Goal: Use online tool/utility: Utilize a website feature to perform a specific function

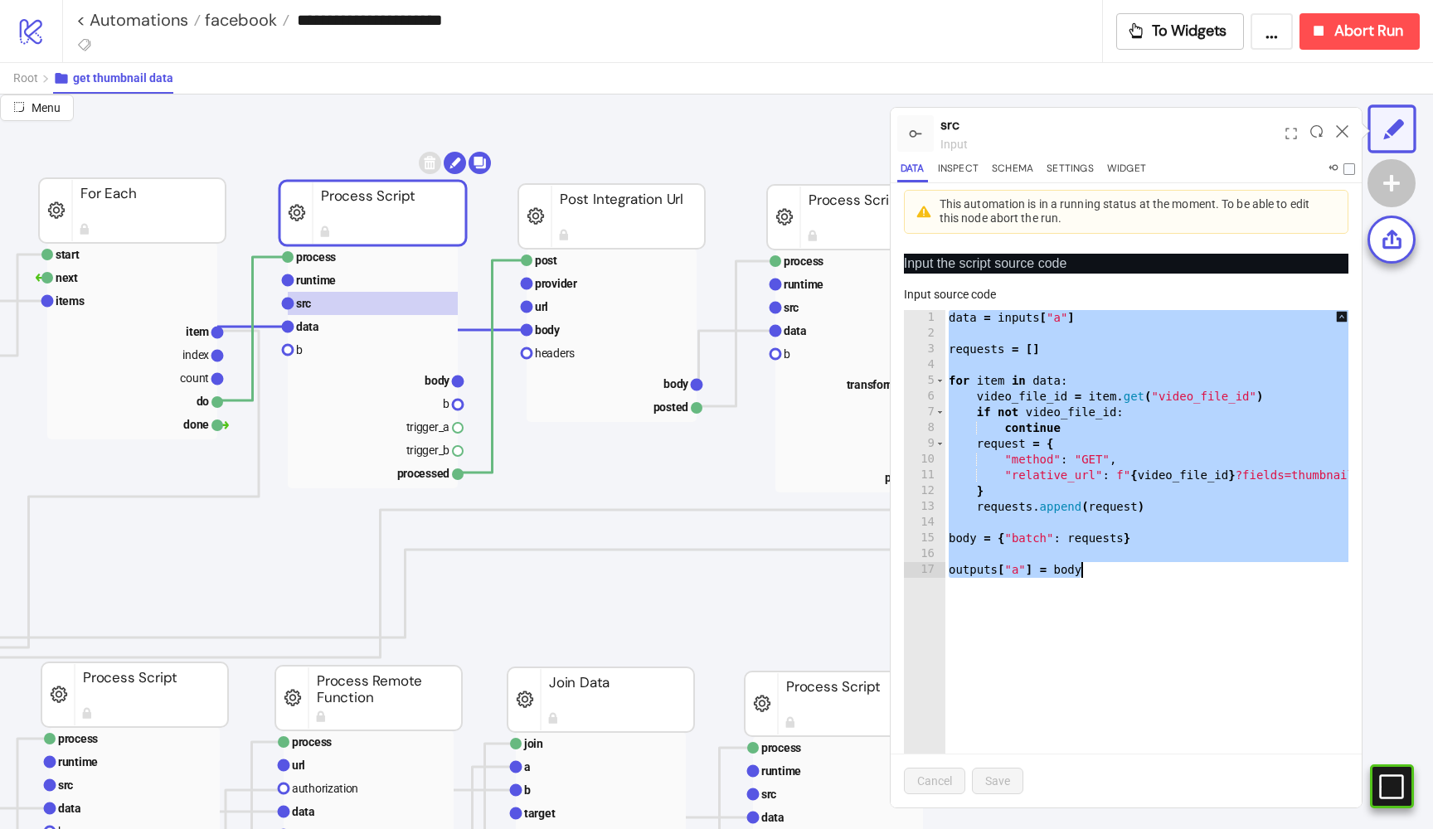
scroll to position [81, 499]
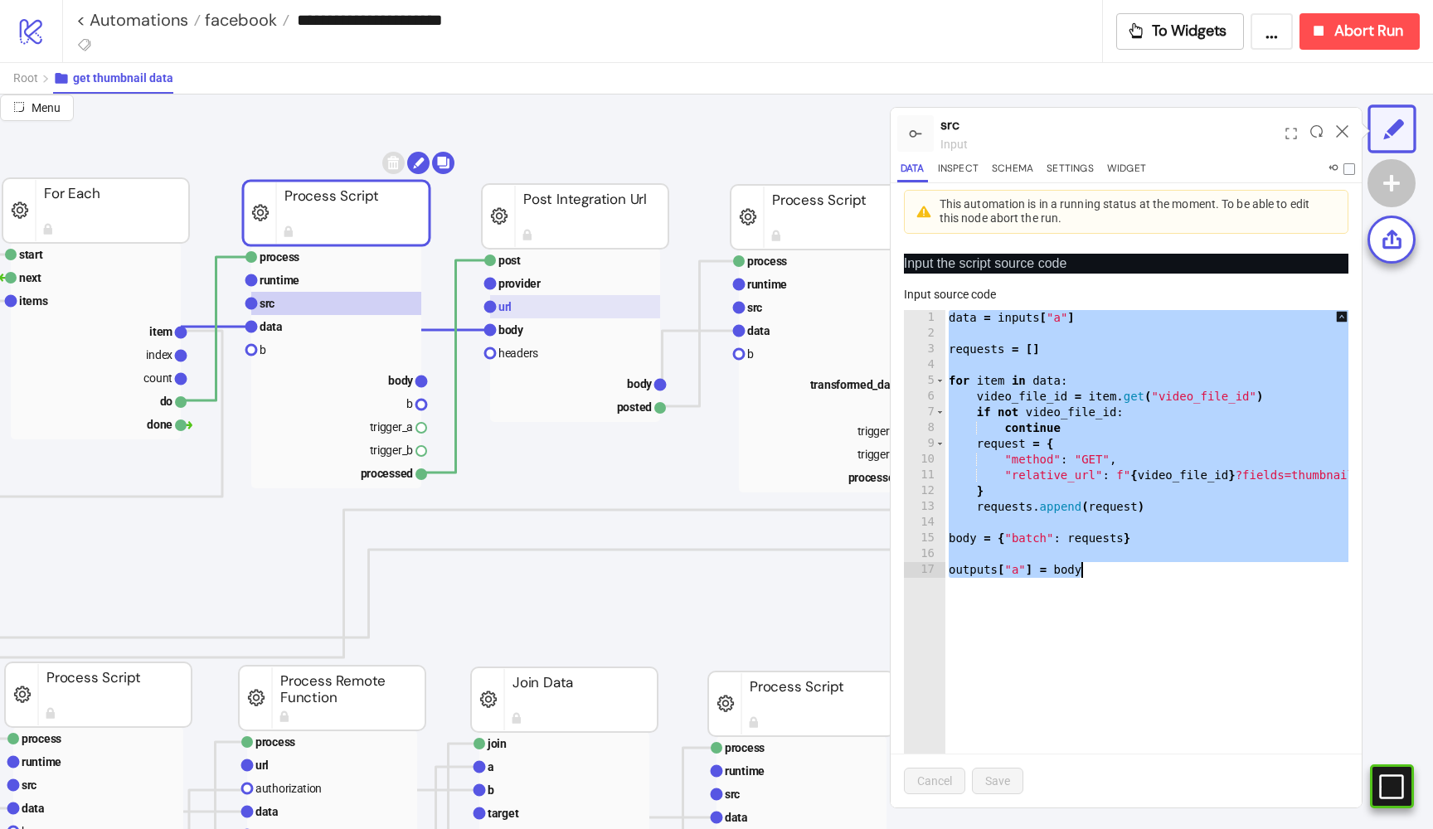
click at [533, 306] on rect at bounding box center [575, 306] width 170 height 23
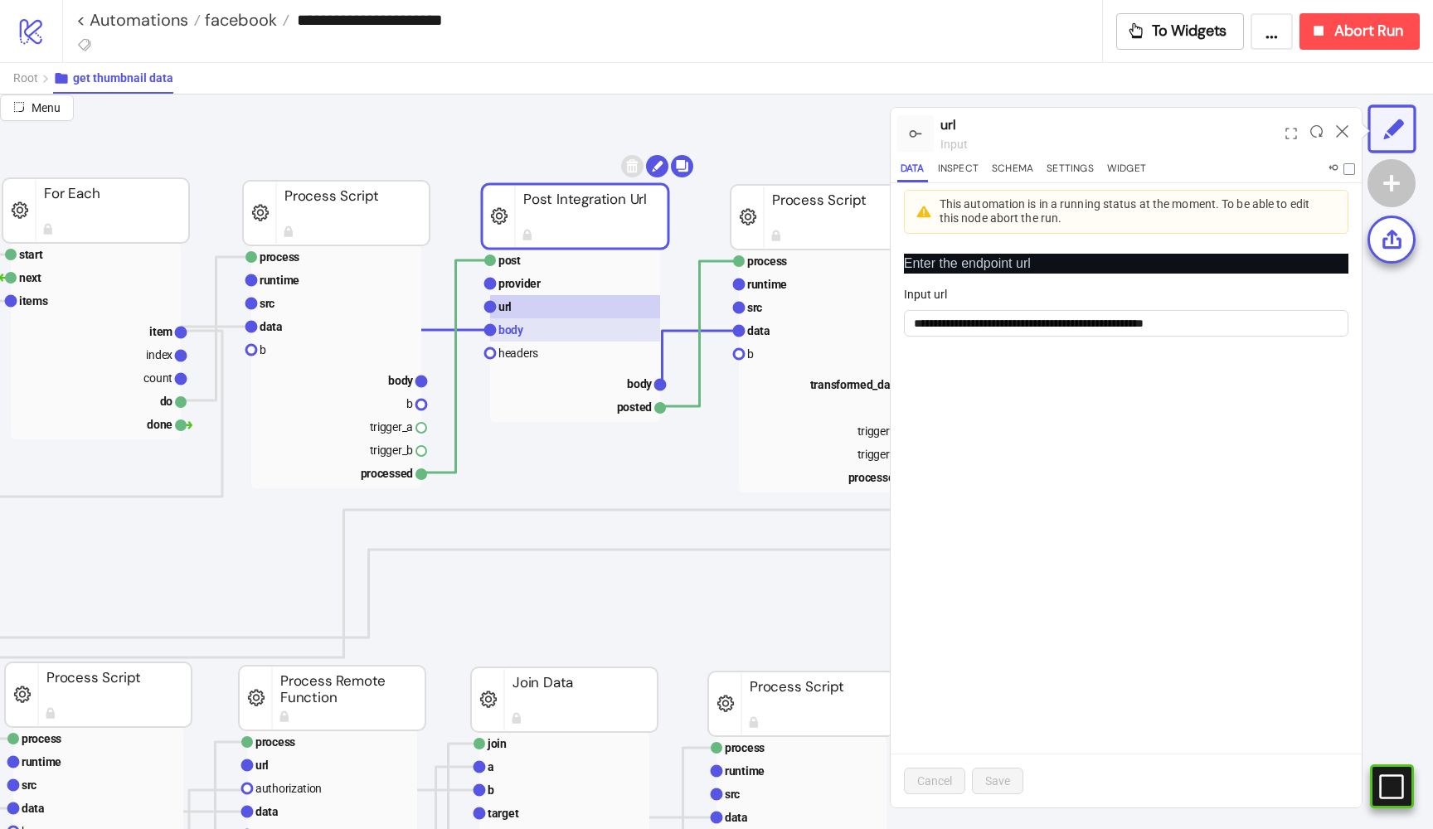
click at [527, 322] on rect at bounding box center [575, 329] width 170 height 23
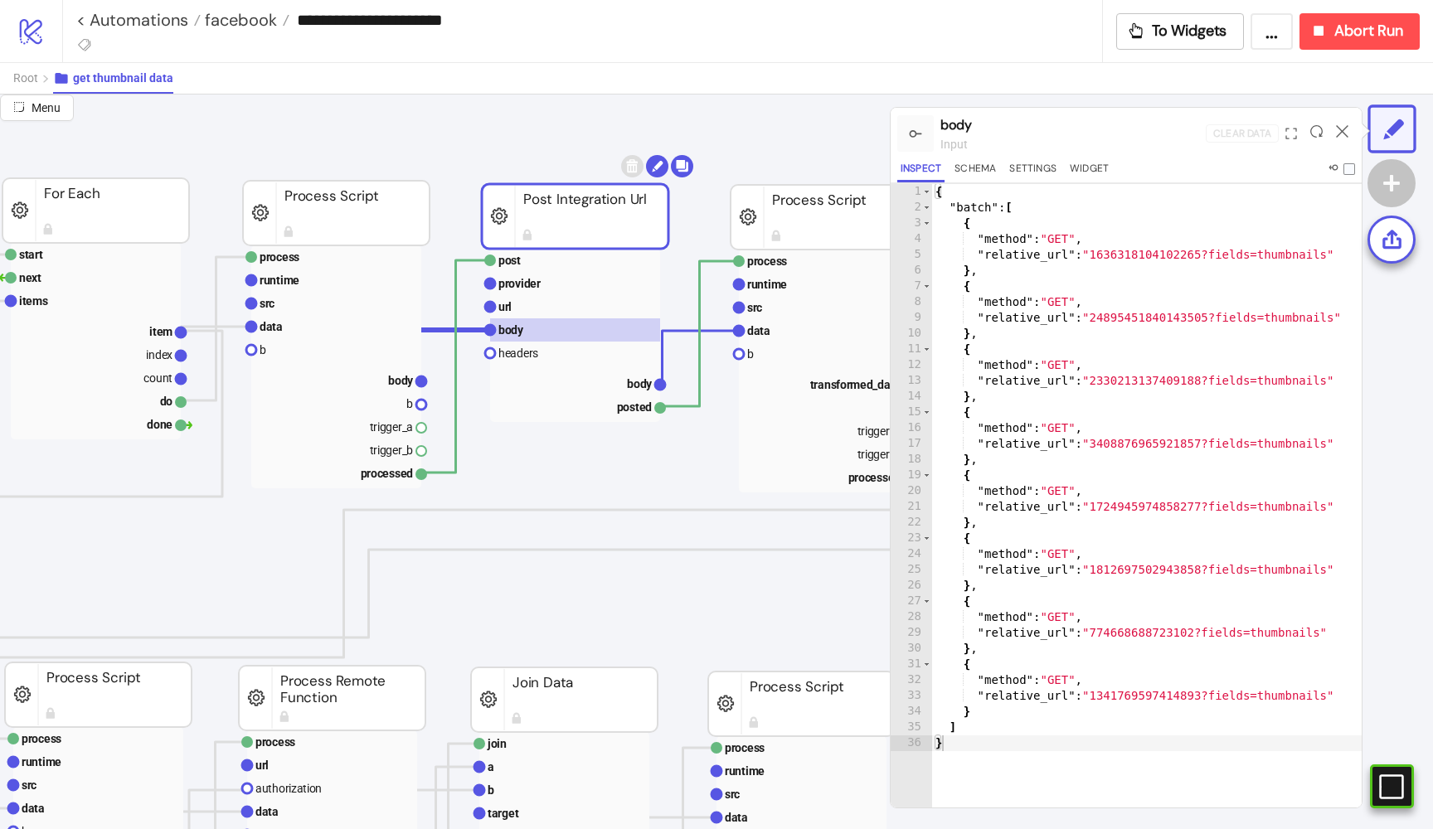
scroll to position [0, 0]
click at [523, 297] on rect at bounding box center [575, 306] width 170 height 23
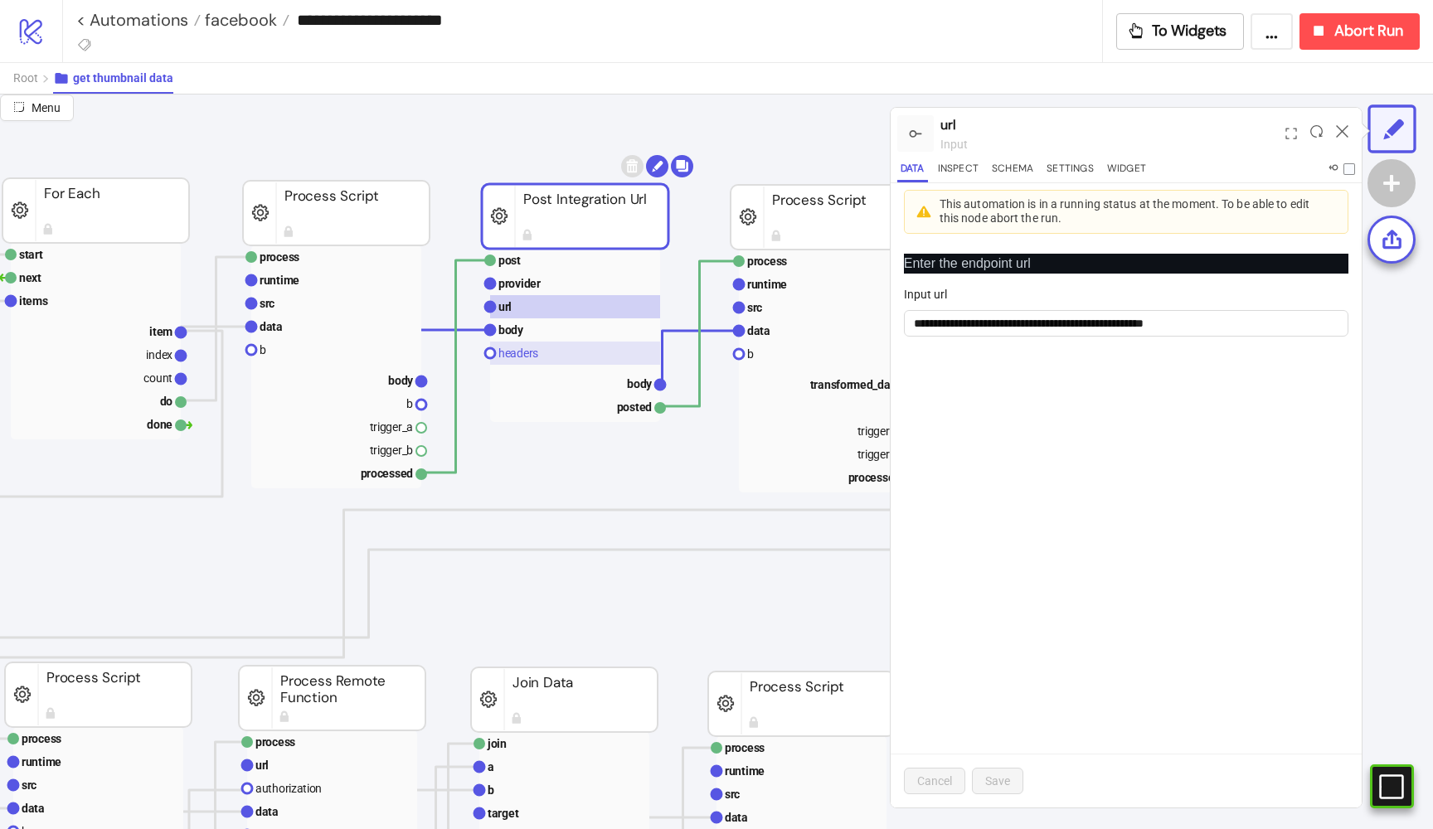
click at [521, 347] on text "headers" at bounding box center [518, 353] width 40 height 13
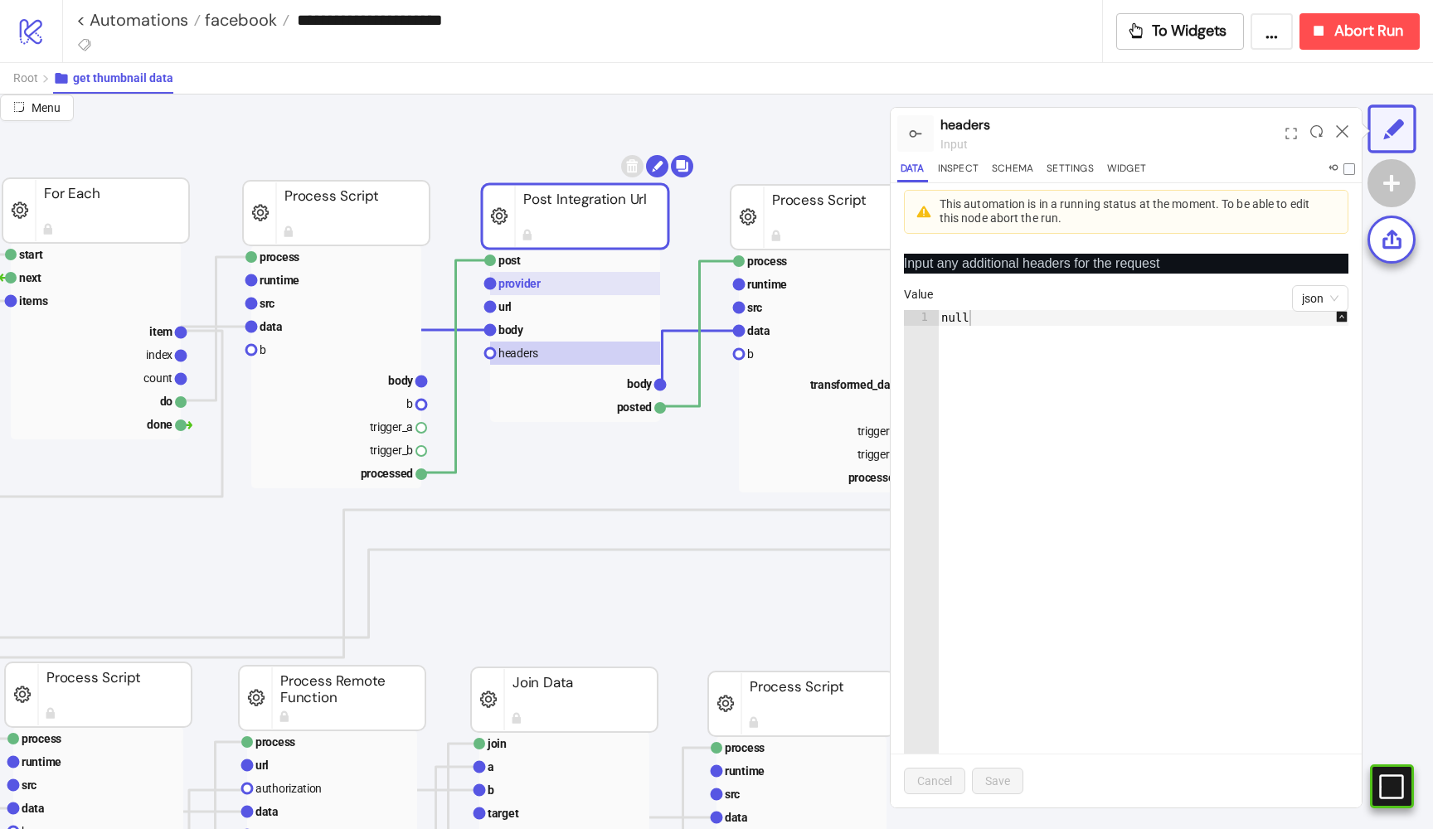
click at [545, 289] on rect at bounding box center [575, 283] width 170 height 23
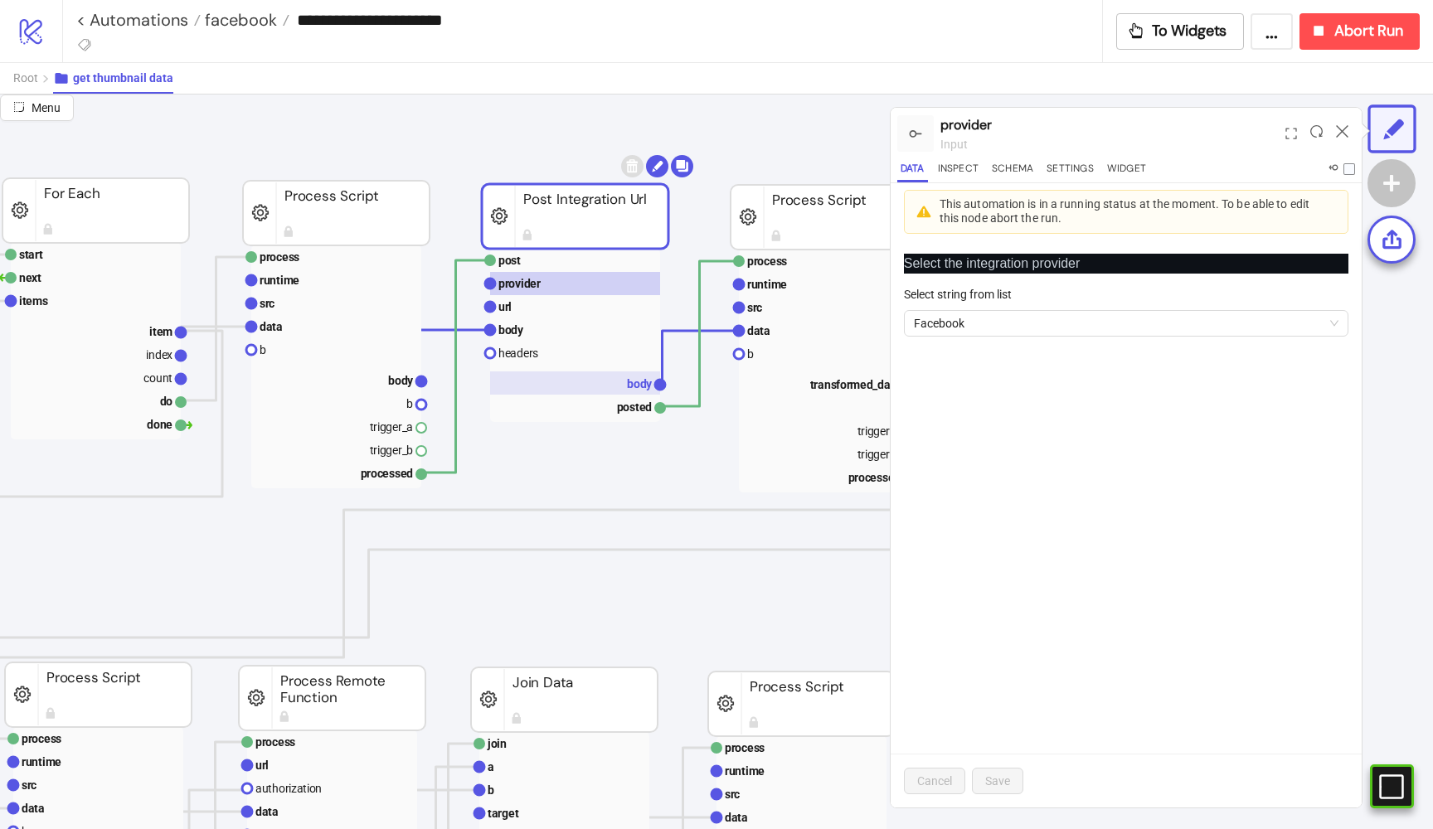
click at [593, 381] on rect at bounding box center [575, 382] width 170 height 23
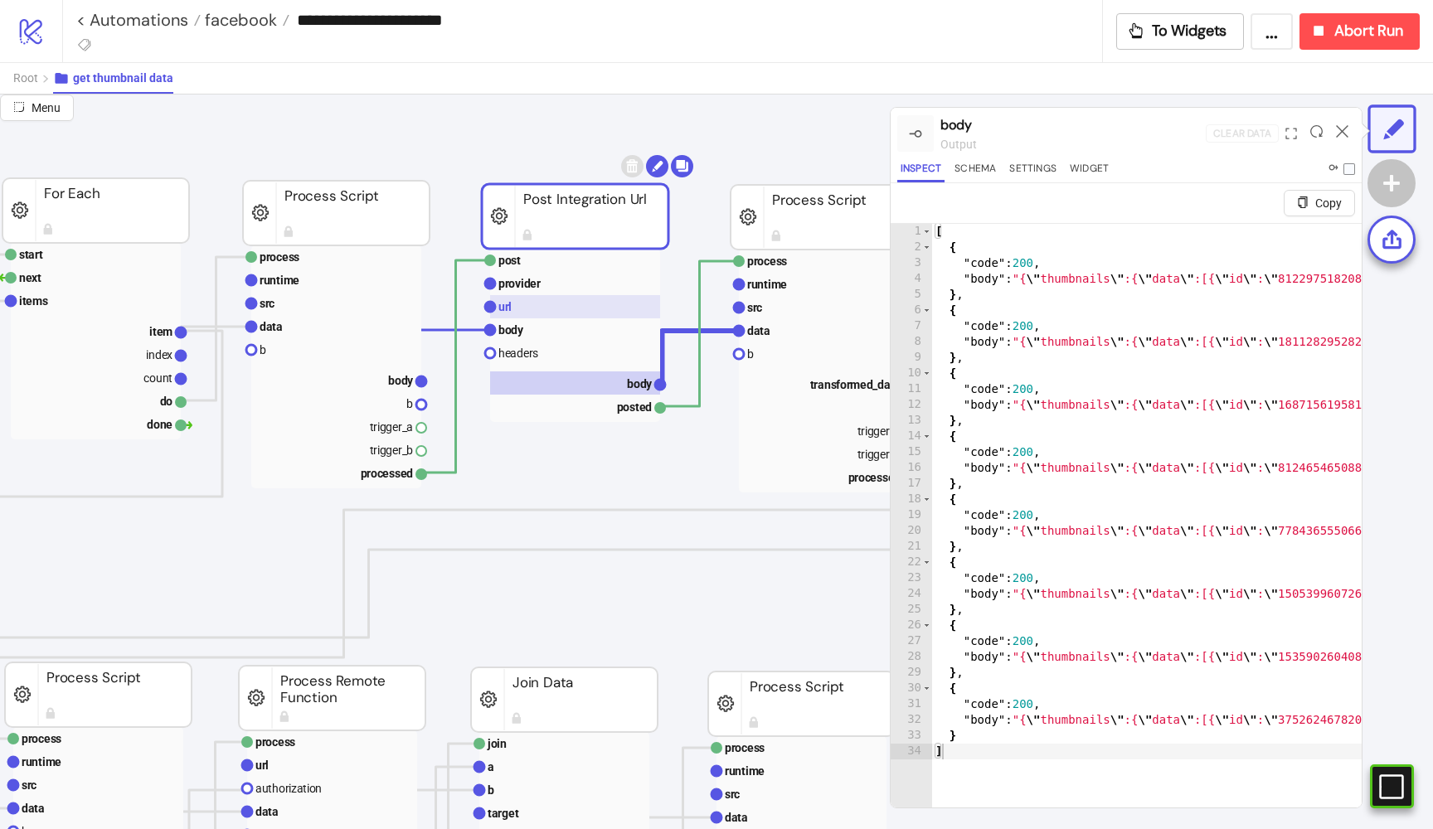
click at [739, 303] on rect at bounding box center [824, 371] width 170 height 243
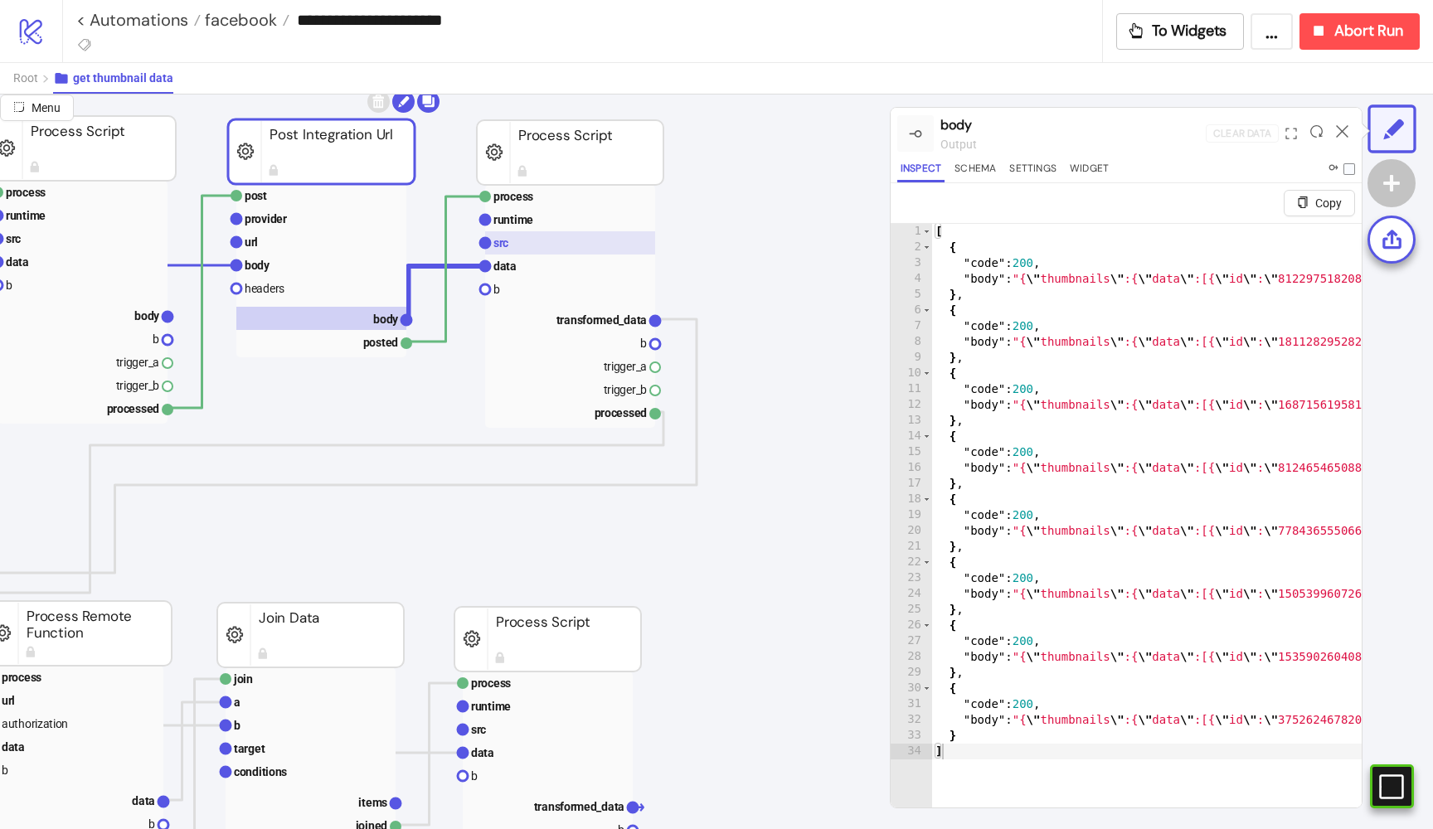
click at [522, 304] on rect at bounding box center [570, 306] width 170 height 243
click at [523, 249] on rect at bounding box center [570, 242] width 170 height 23
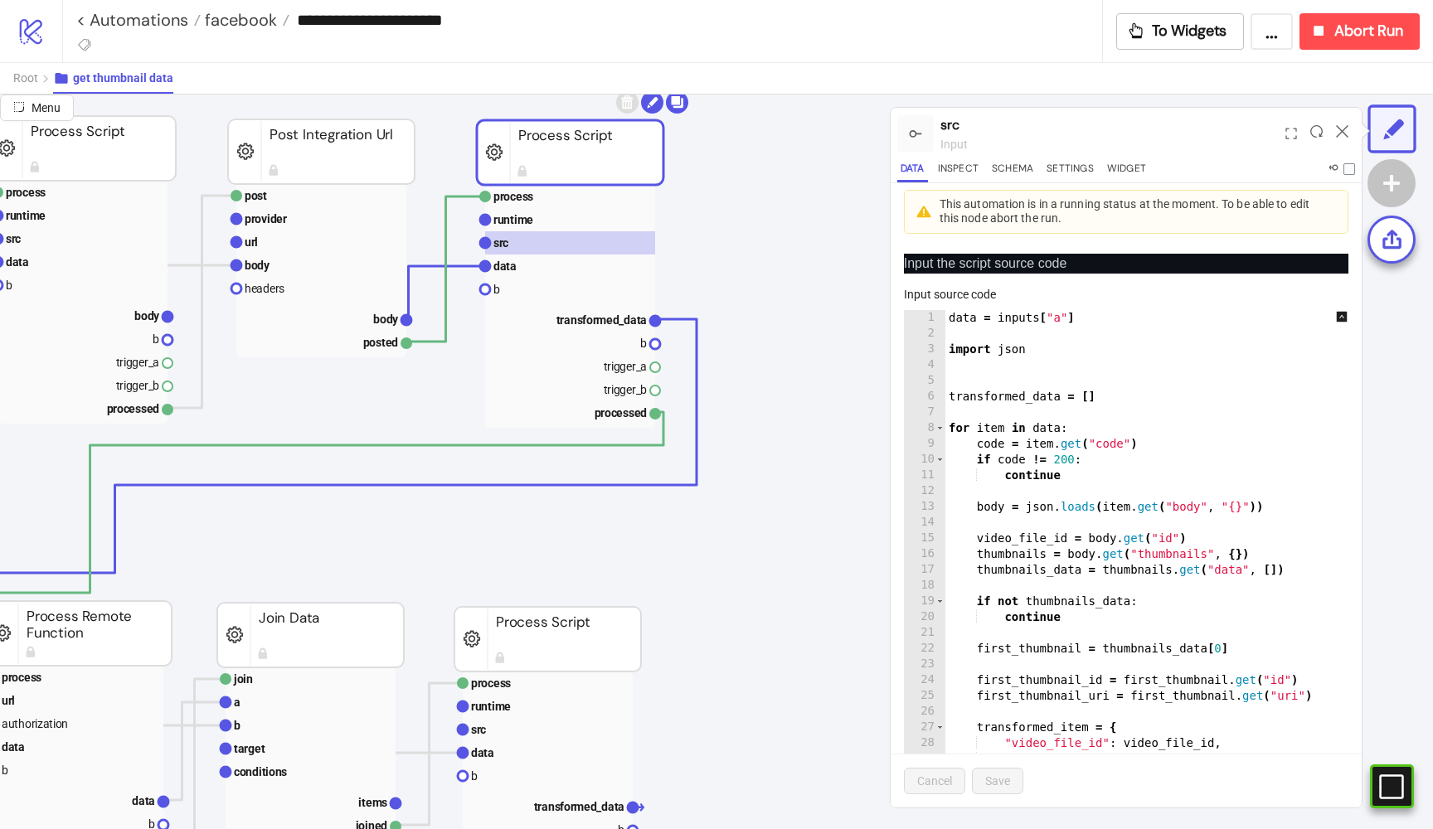
scroll to position [0, 0]
click at [376, 314] on text "body" at bounding box center [386, 319] width 26 height 13
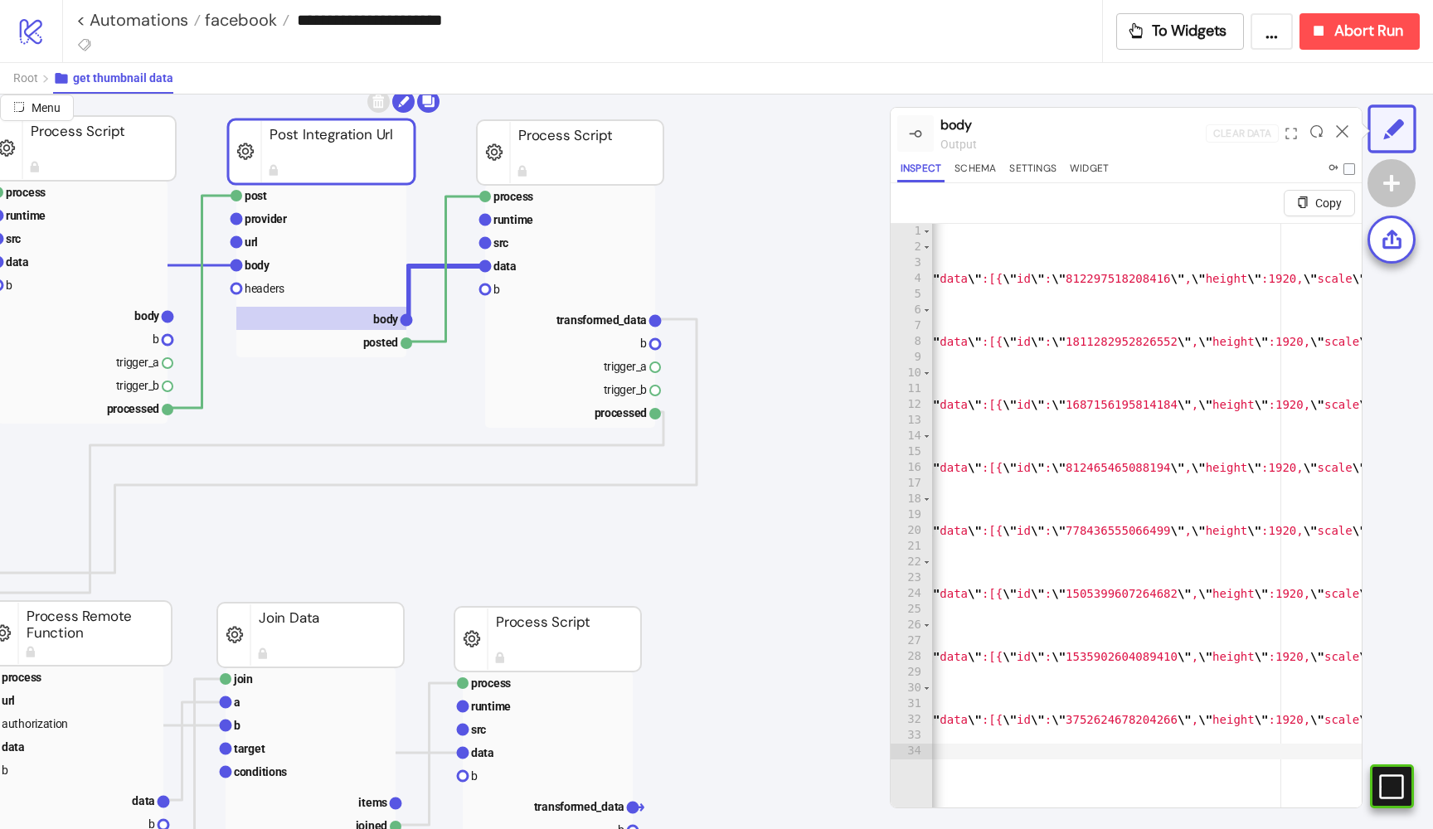
type textarea "**********"
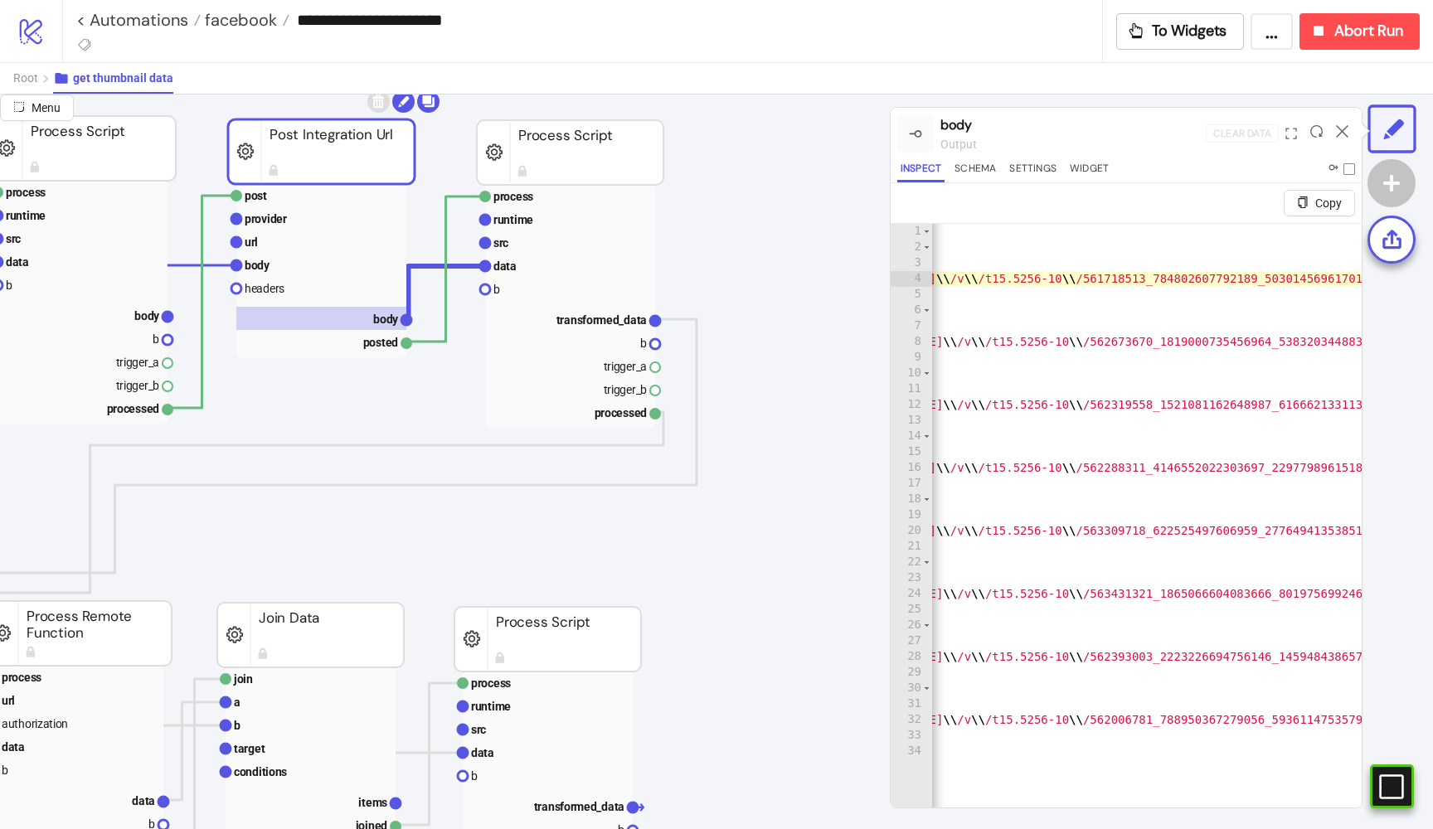
scroll to position [0, 907]
click at [278, 257] on rect at bounding box center [321, 265] width 170 height 23
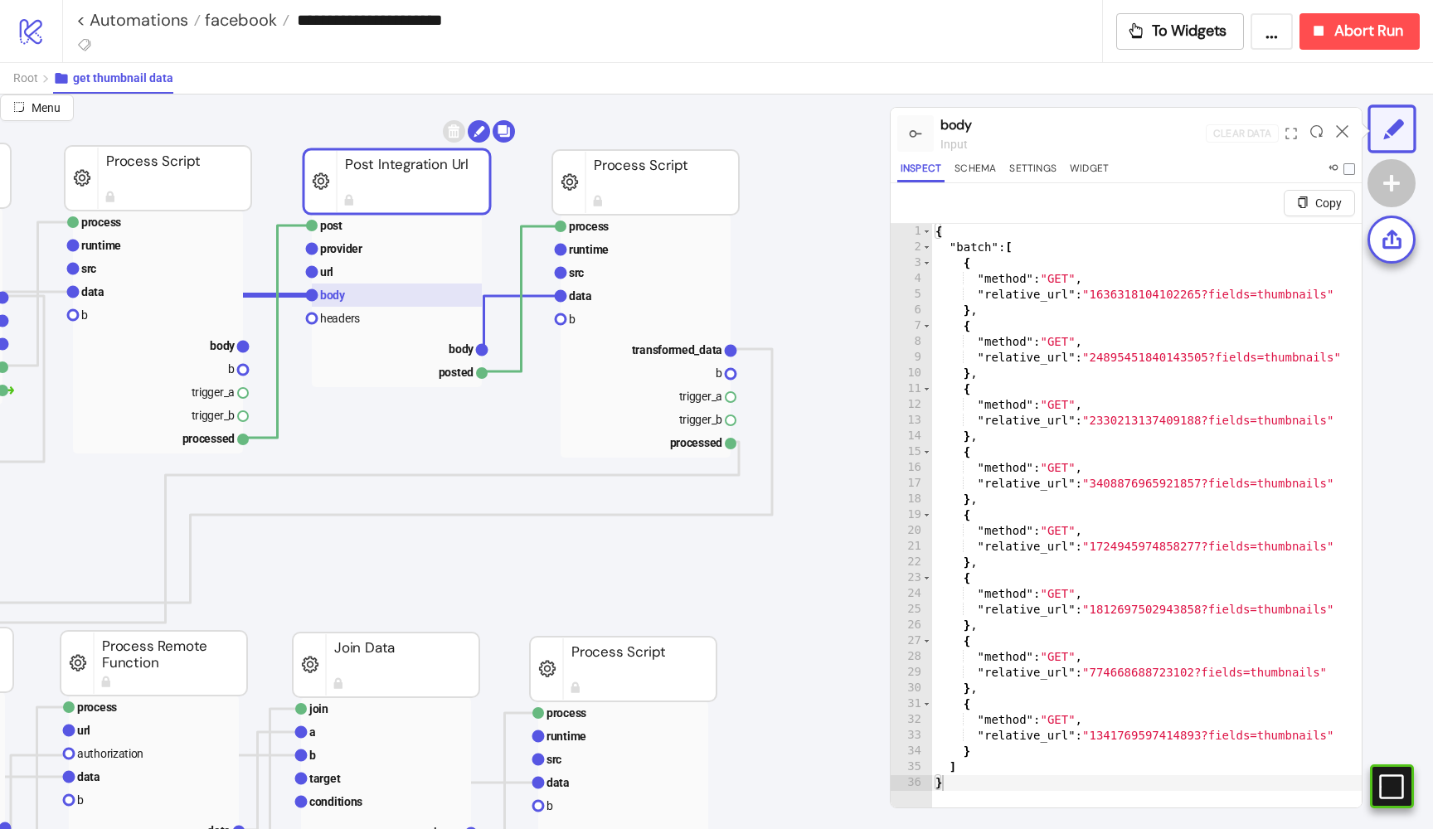
scroll to position [114, 675]
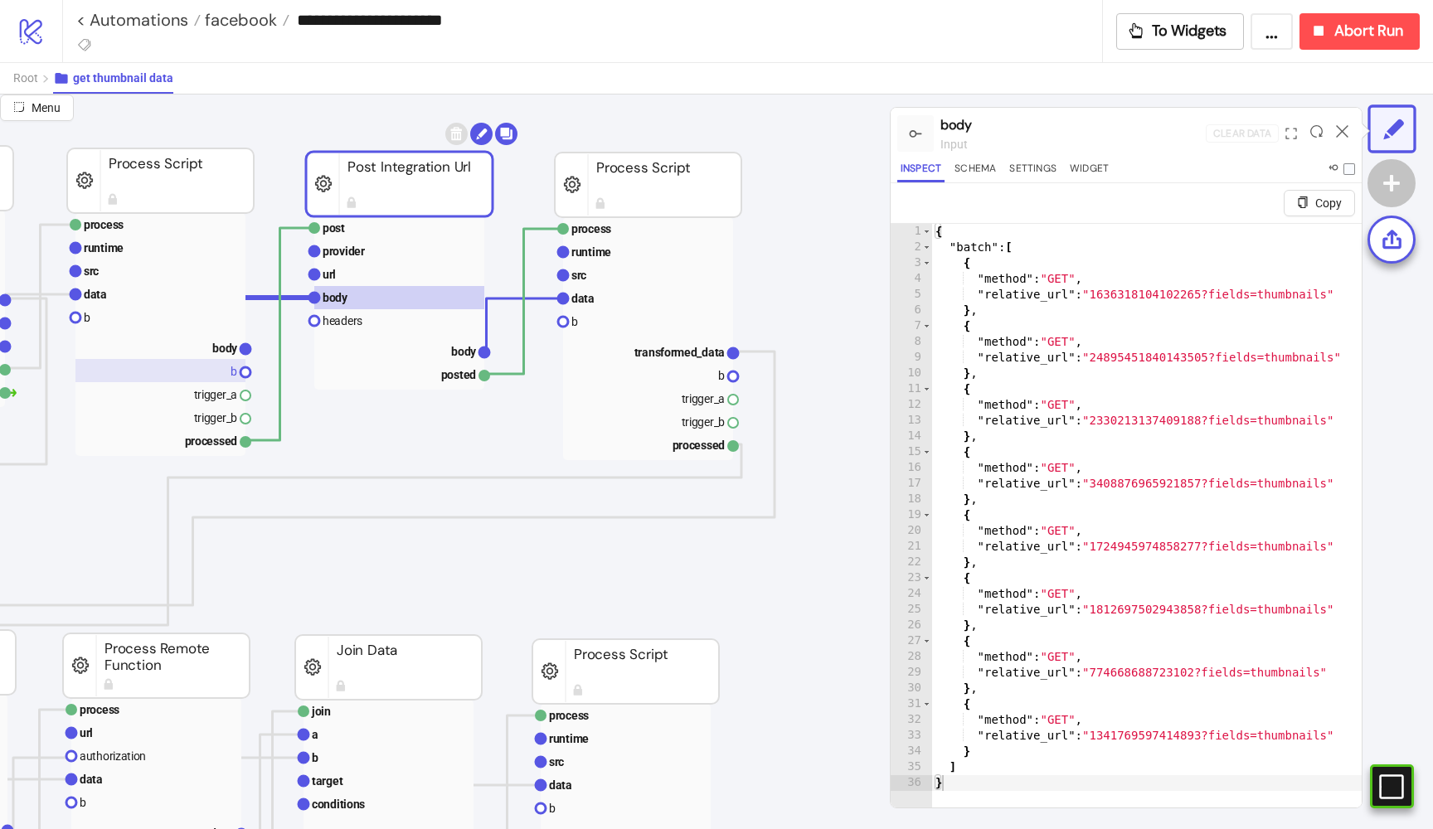
click at [207, 376] on rect at bounding box center [160, 370] width 170 height 23
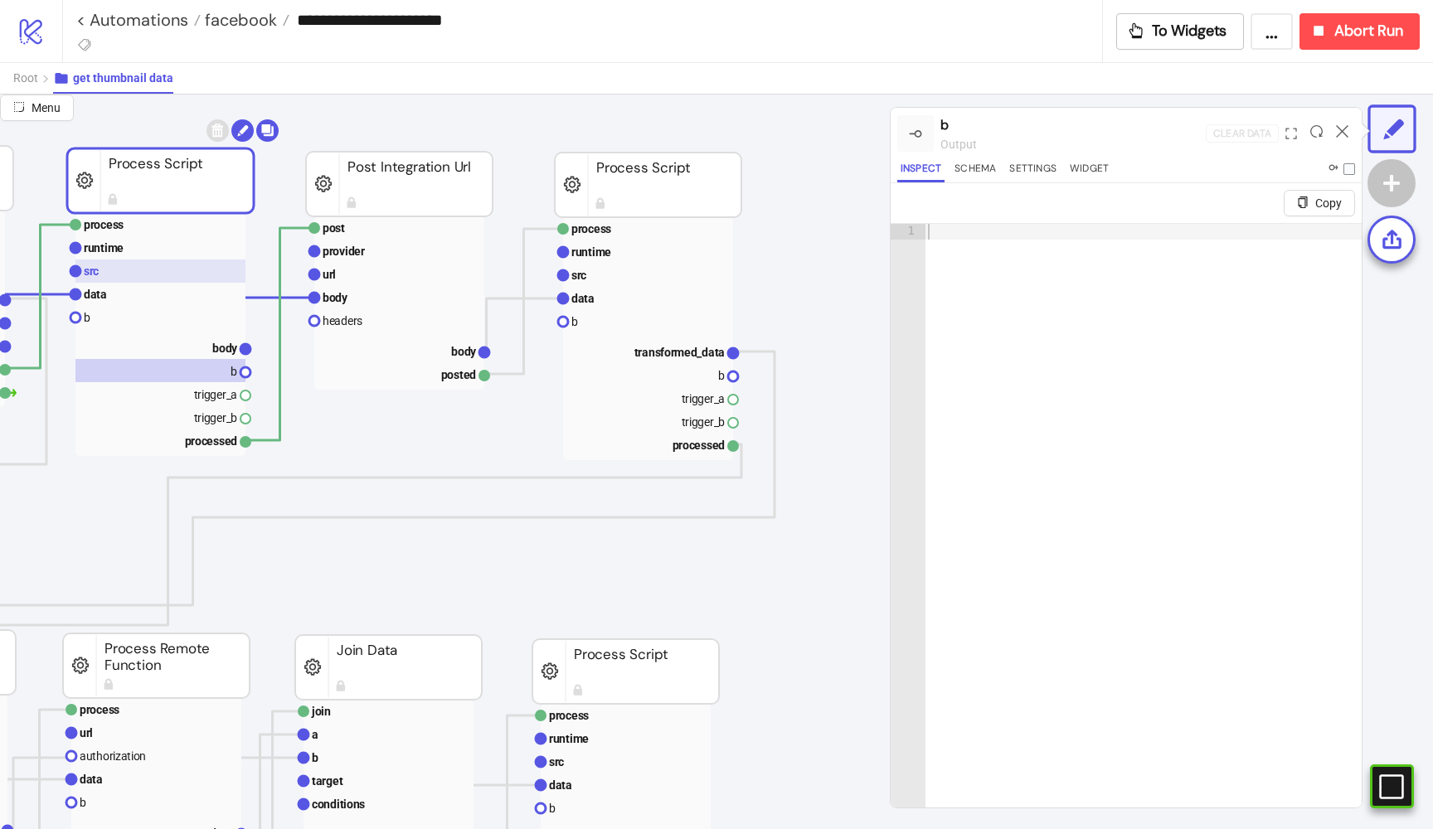
click at [134, 272] on rect at bounding box center [160, 271] width 170 height 23
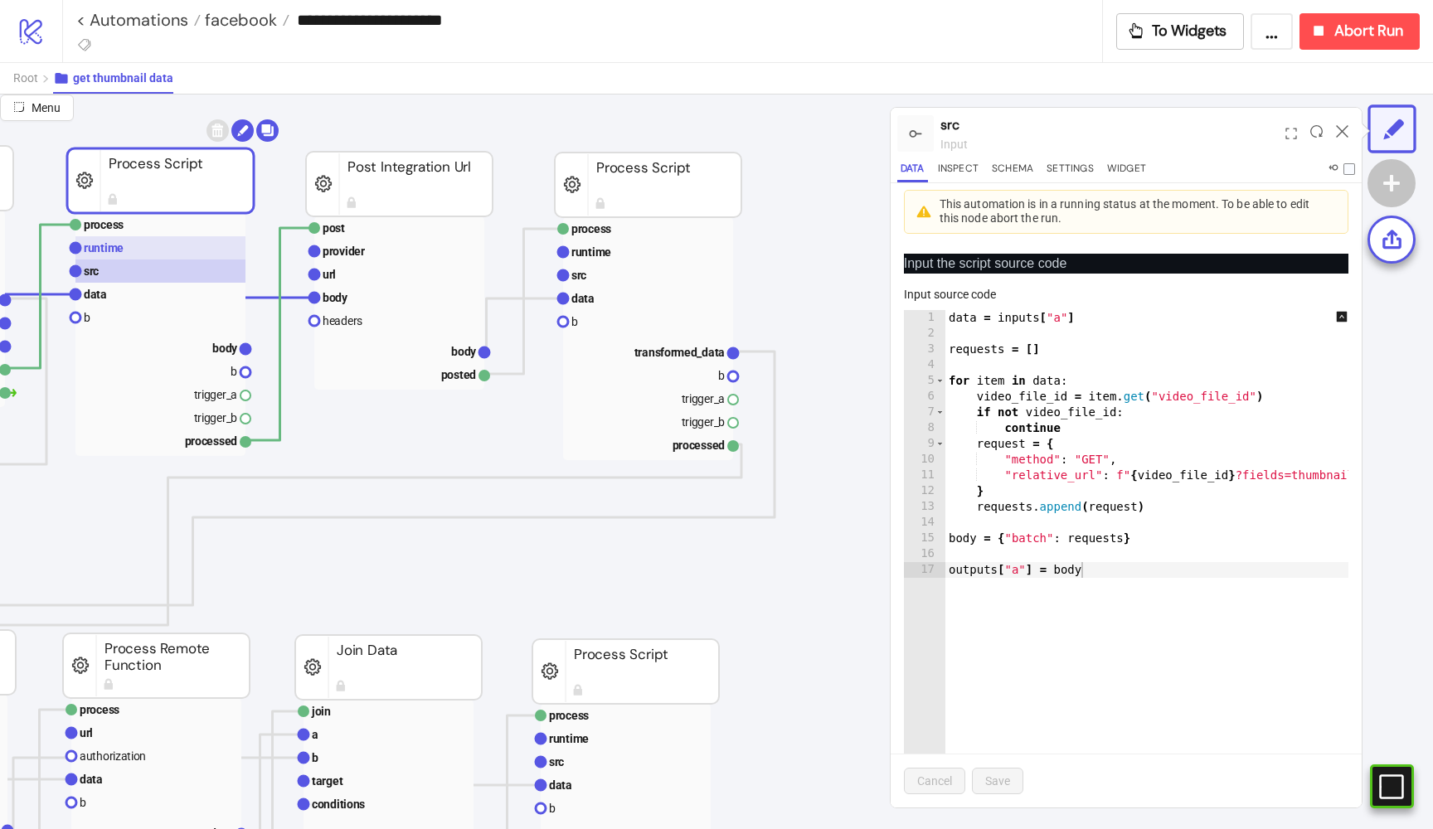
click at [164, 240] on rect at bounding box center [160, 247] width 170 height 23
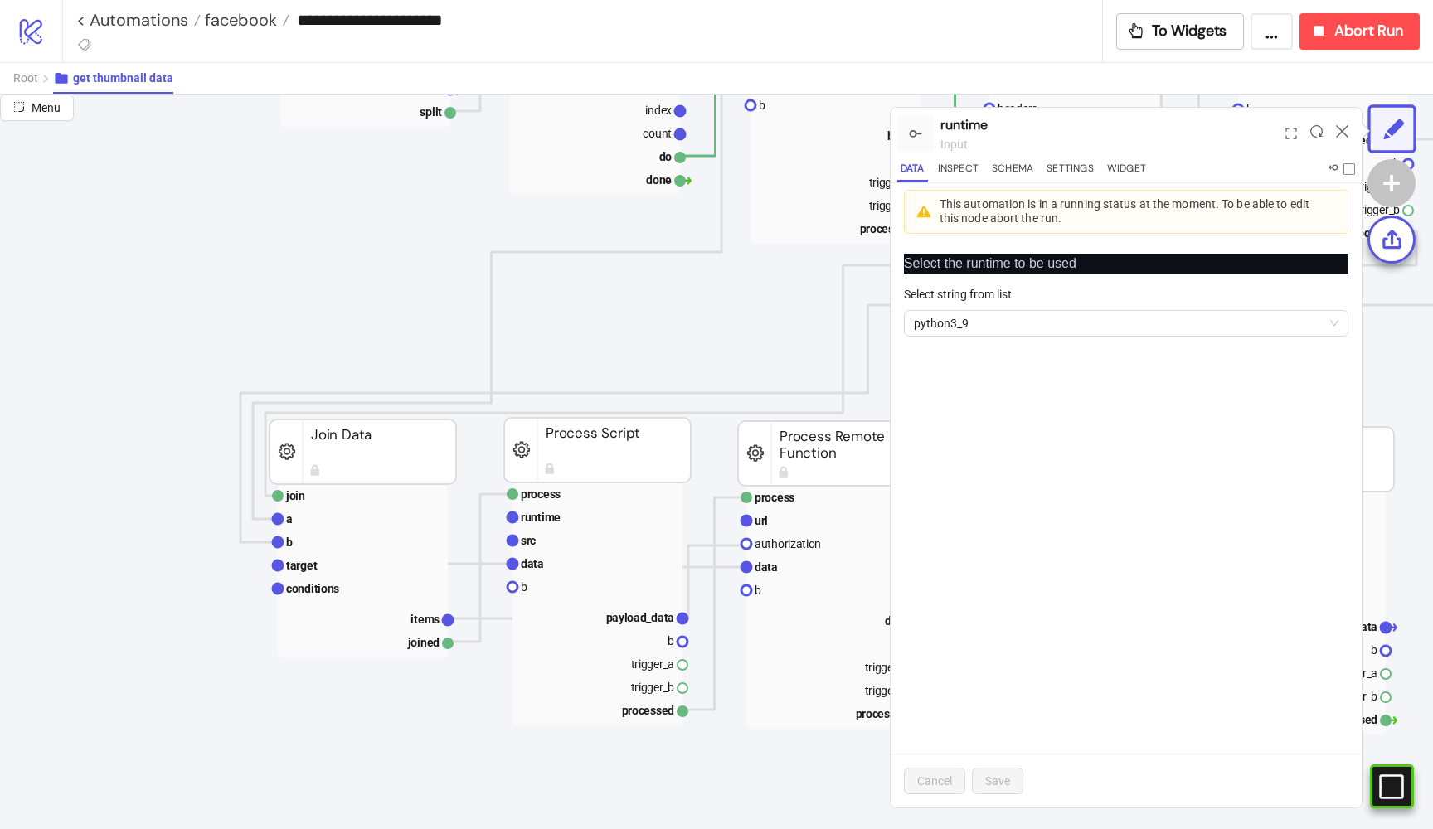
scroll to position [344, 0]
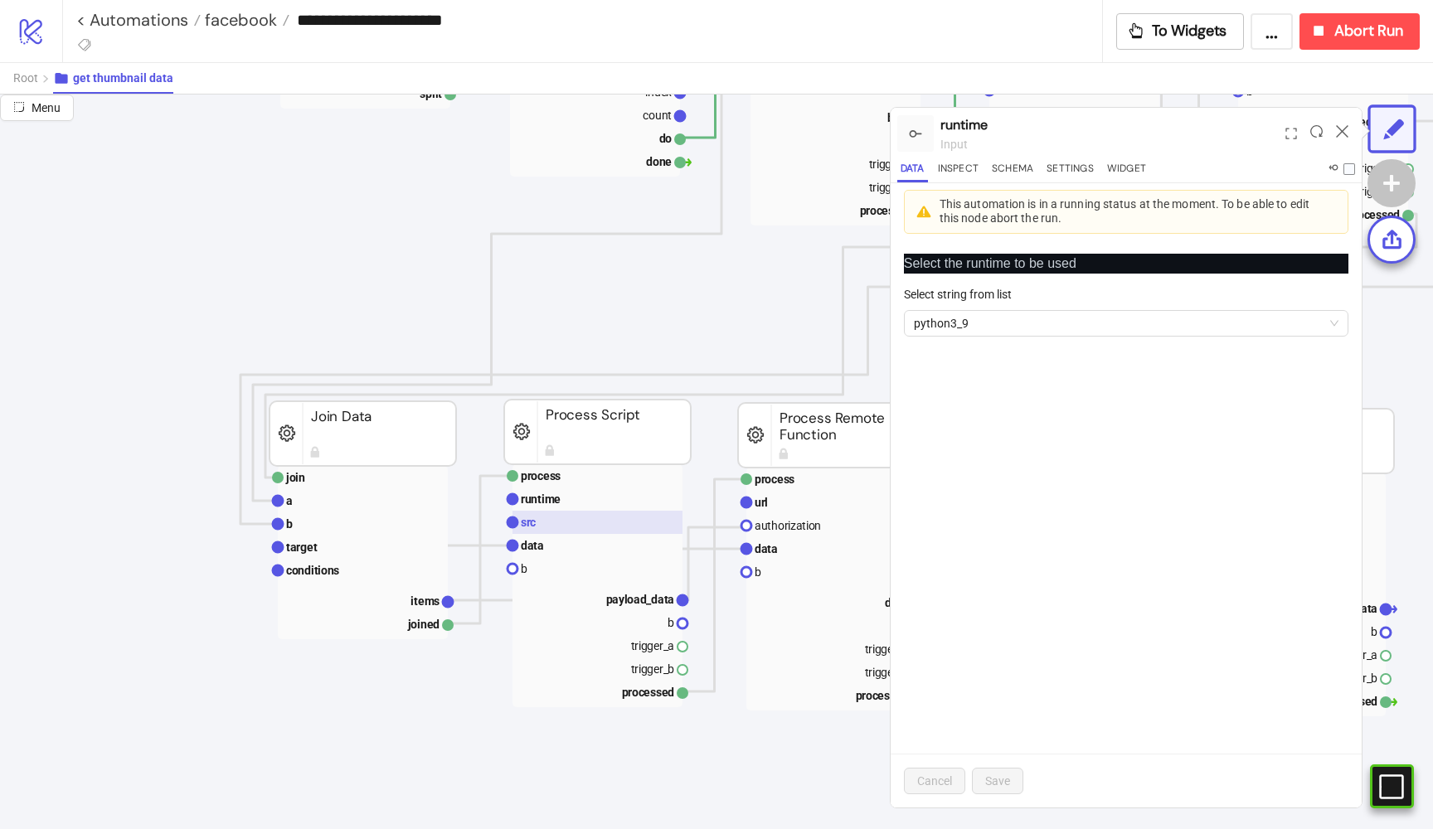
click at [557, 517] on rect at bounding box center [597, 522] width 170 height 23
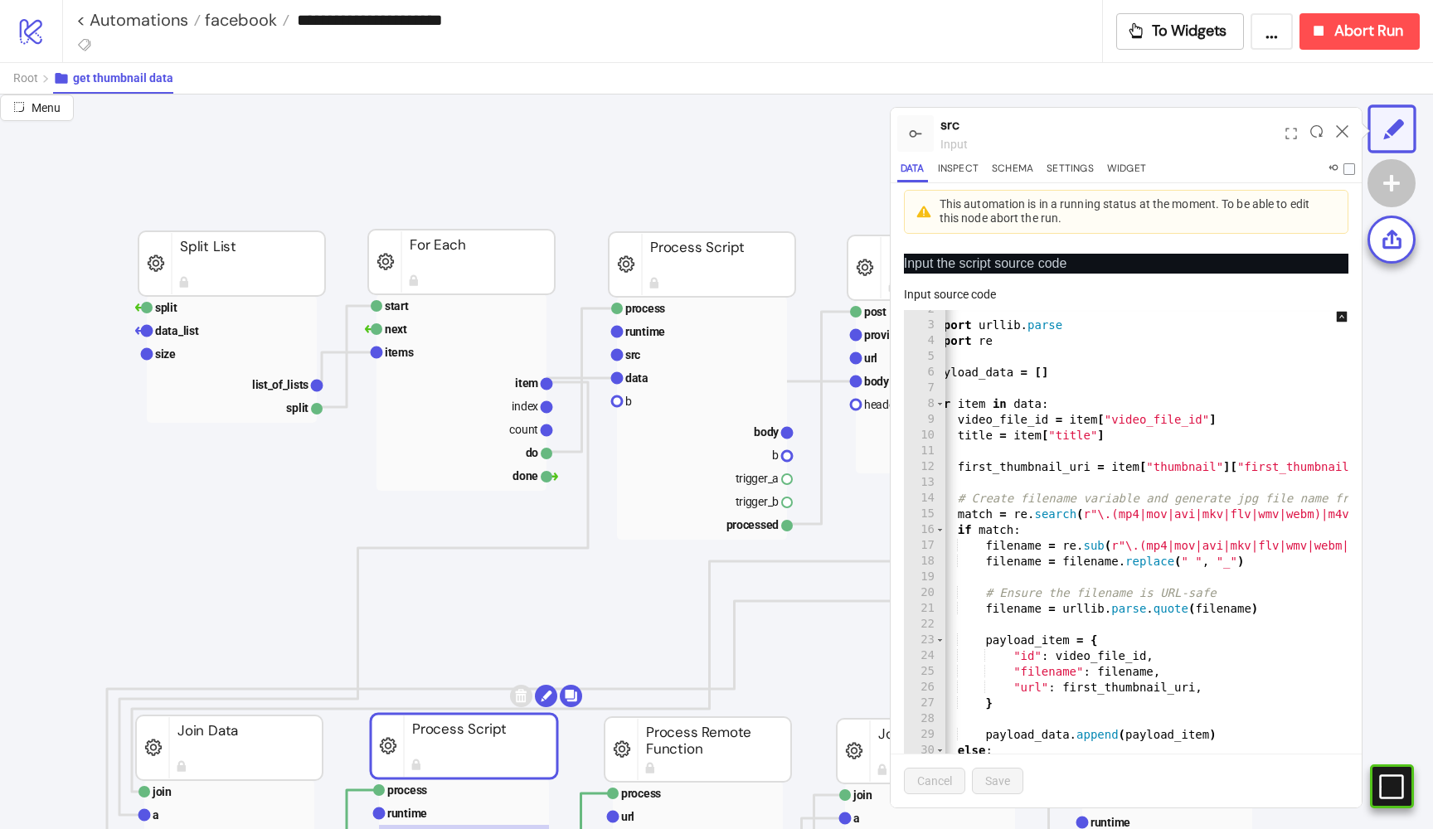
scroll to position [30, 136]
click at [667, 354] on rect at bounding box center [699, 354] width 170 height 23
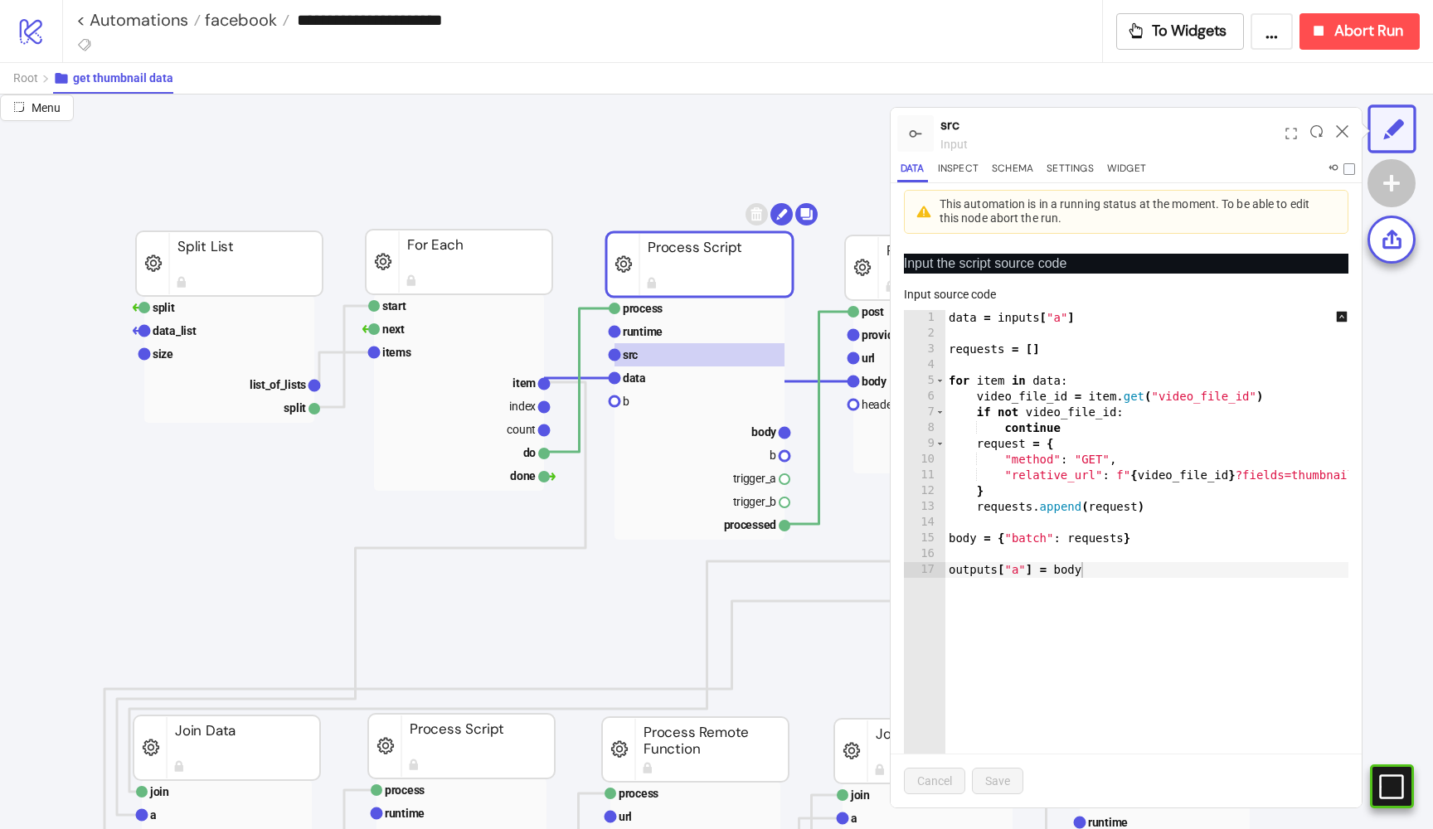
click at [1112, 488] on div "data = inputs [ "a" ] requests = [ ] for item in data : video_file_id = item . …" at bounding box center [1161, 581] width 432 height 543
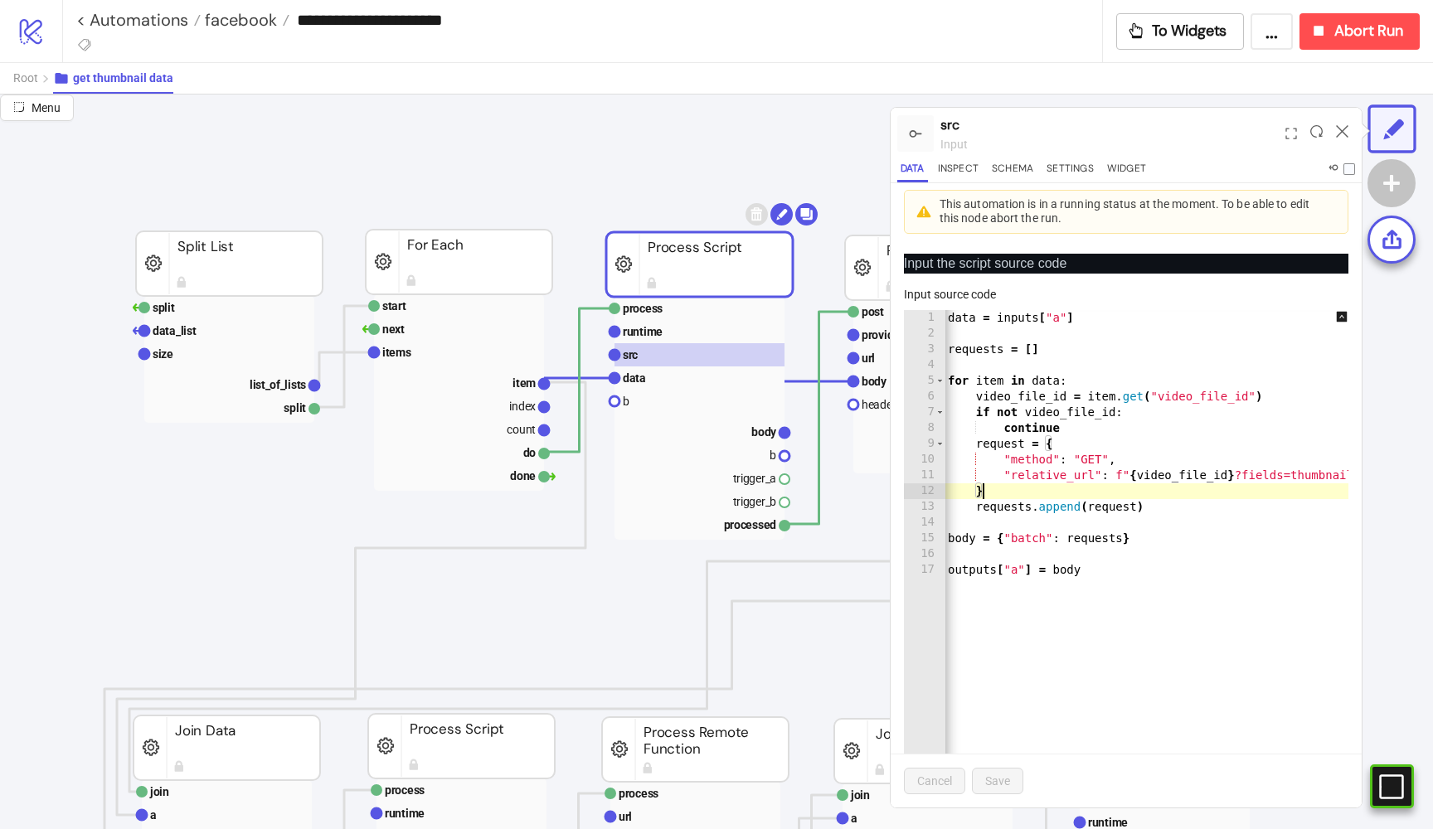
scroll to position [0, 0]
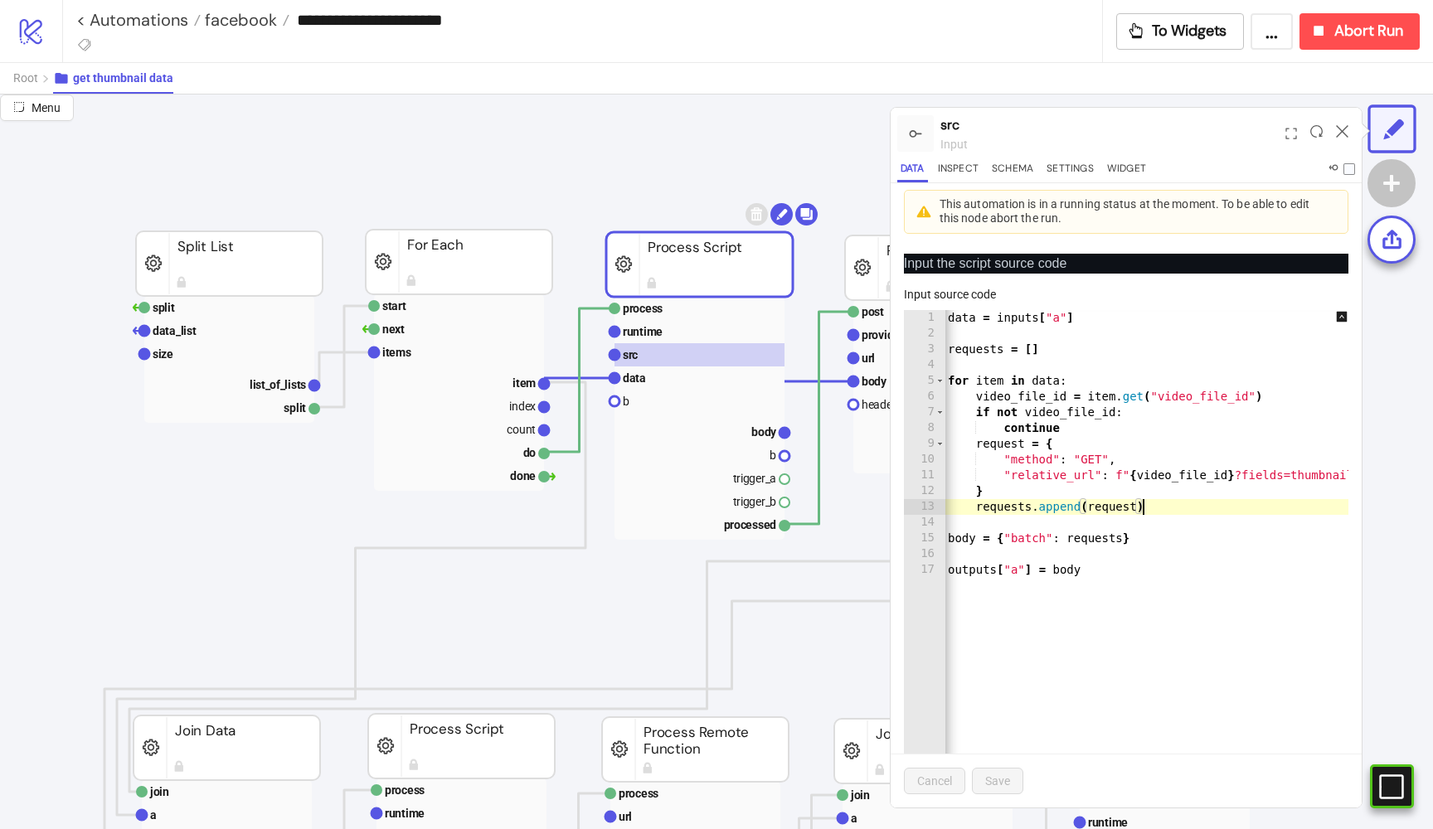
click at [1167, 509] on div "data = inputs [ "a" ] requests = [ ] for item in data : video_file_id = item . …" at bounding box center [1160, 581] width 432 height 543
type textarea "**********"
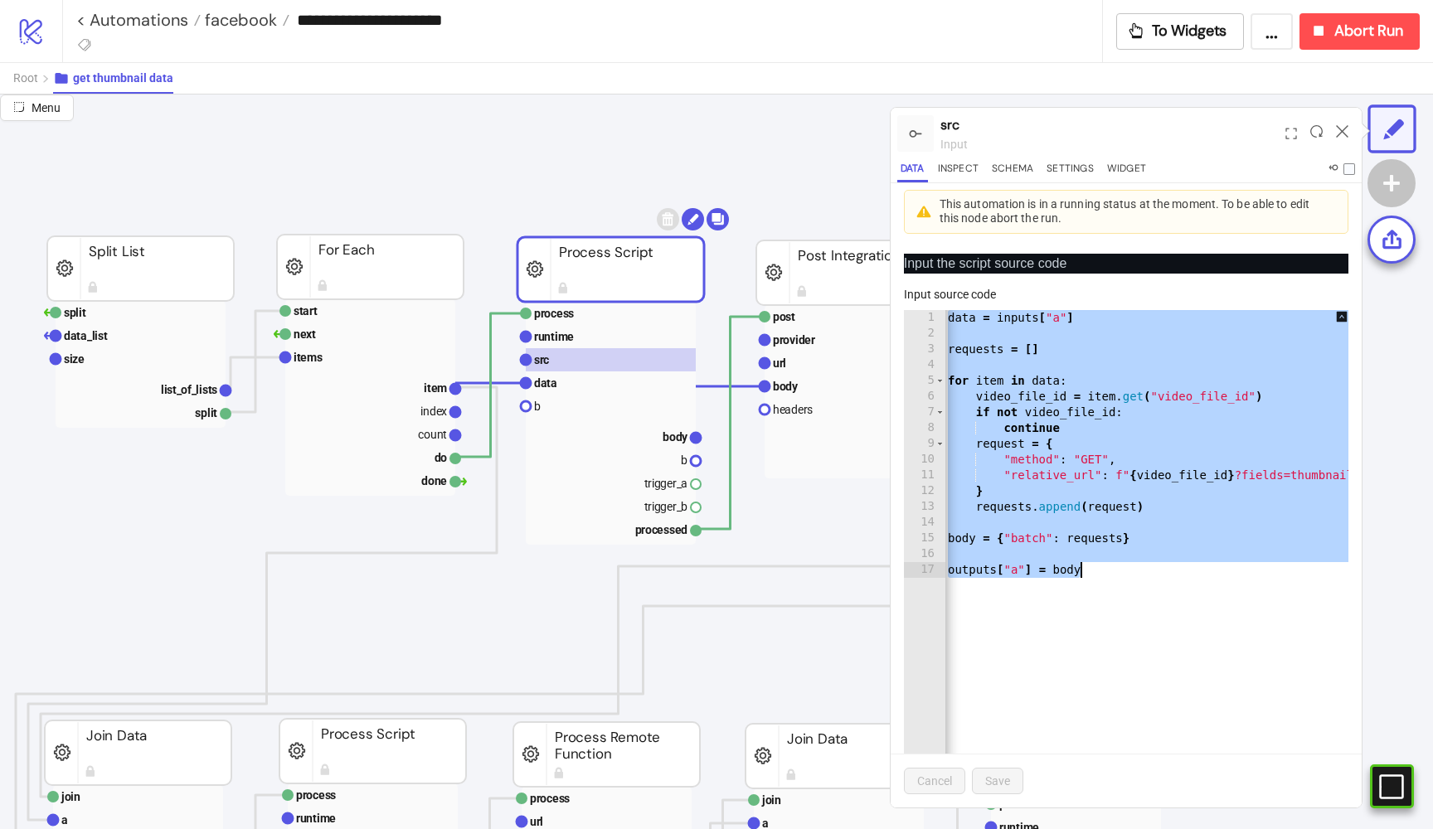
scroll to position [25, 235]
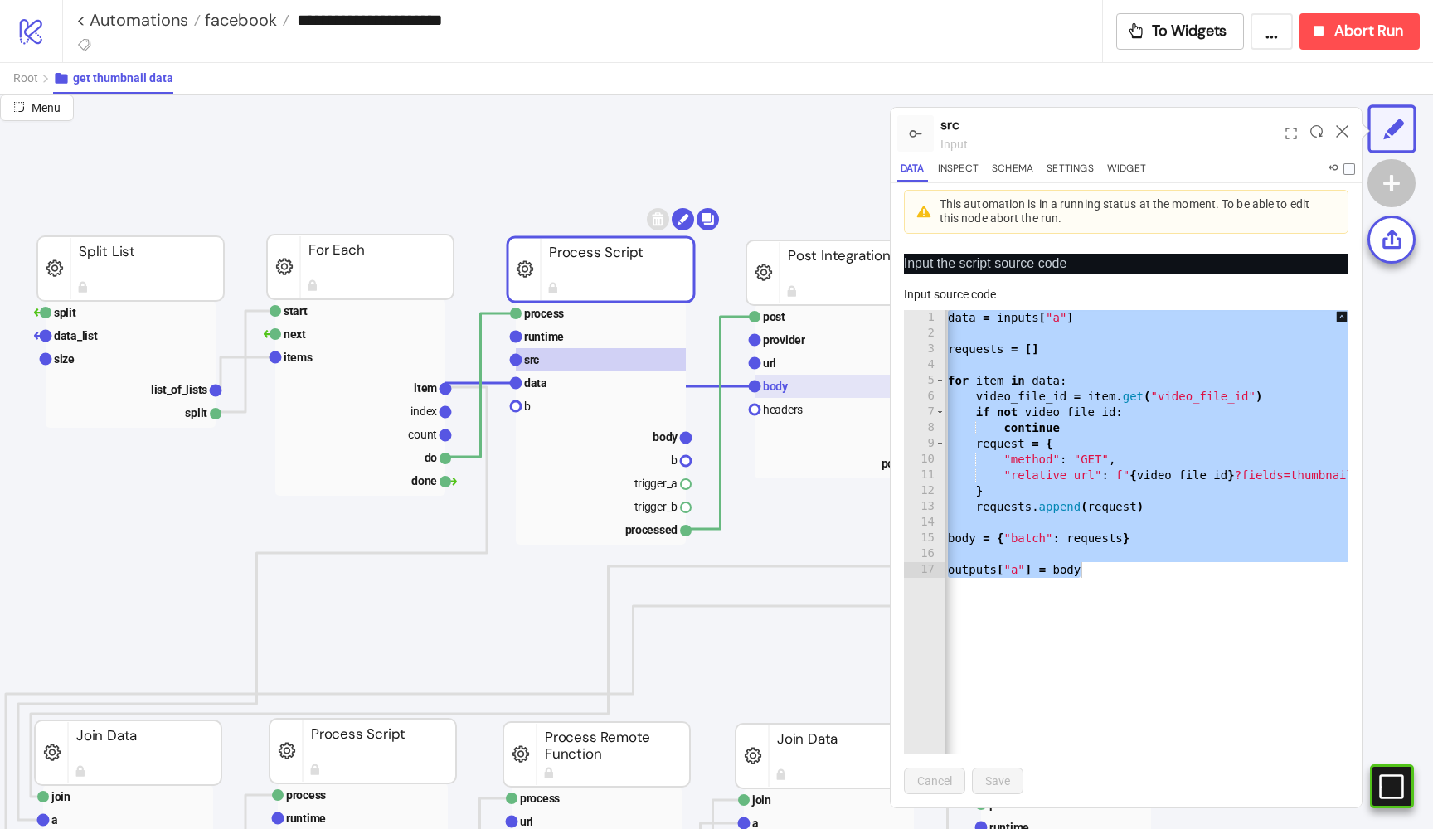
click at [798, 382] on rect at bounding box center [840, 386] width 170 height 23
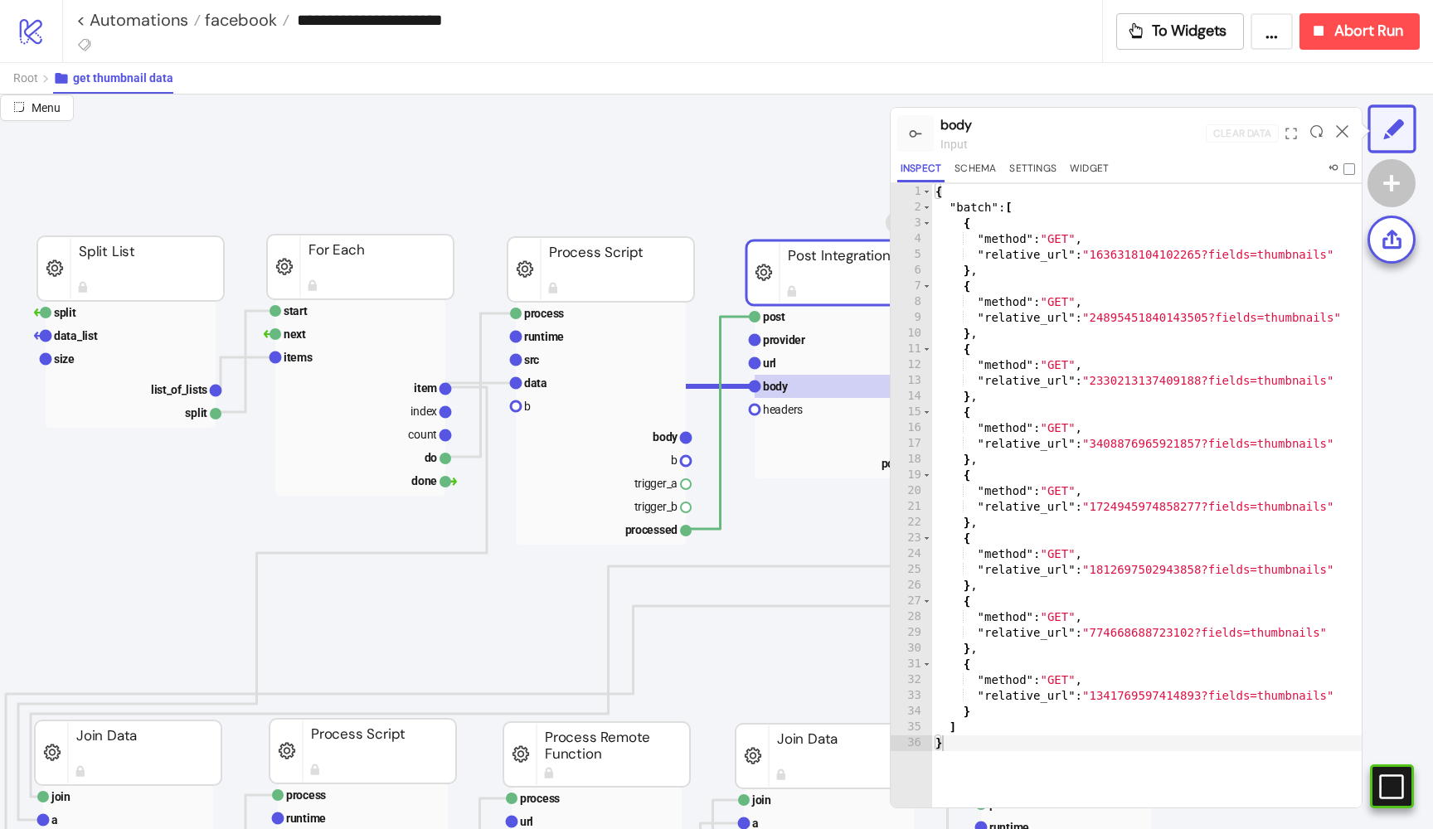
scroll to position [0, 0]
click at [769, 412] on text "headers" at bounding box center [783, 409] width 40 height 13
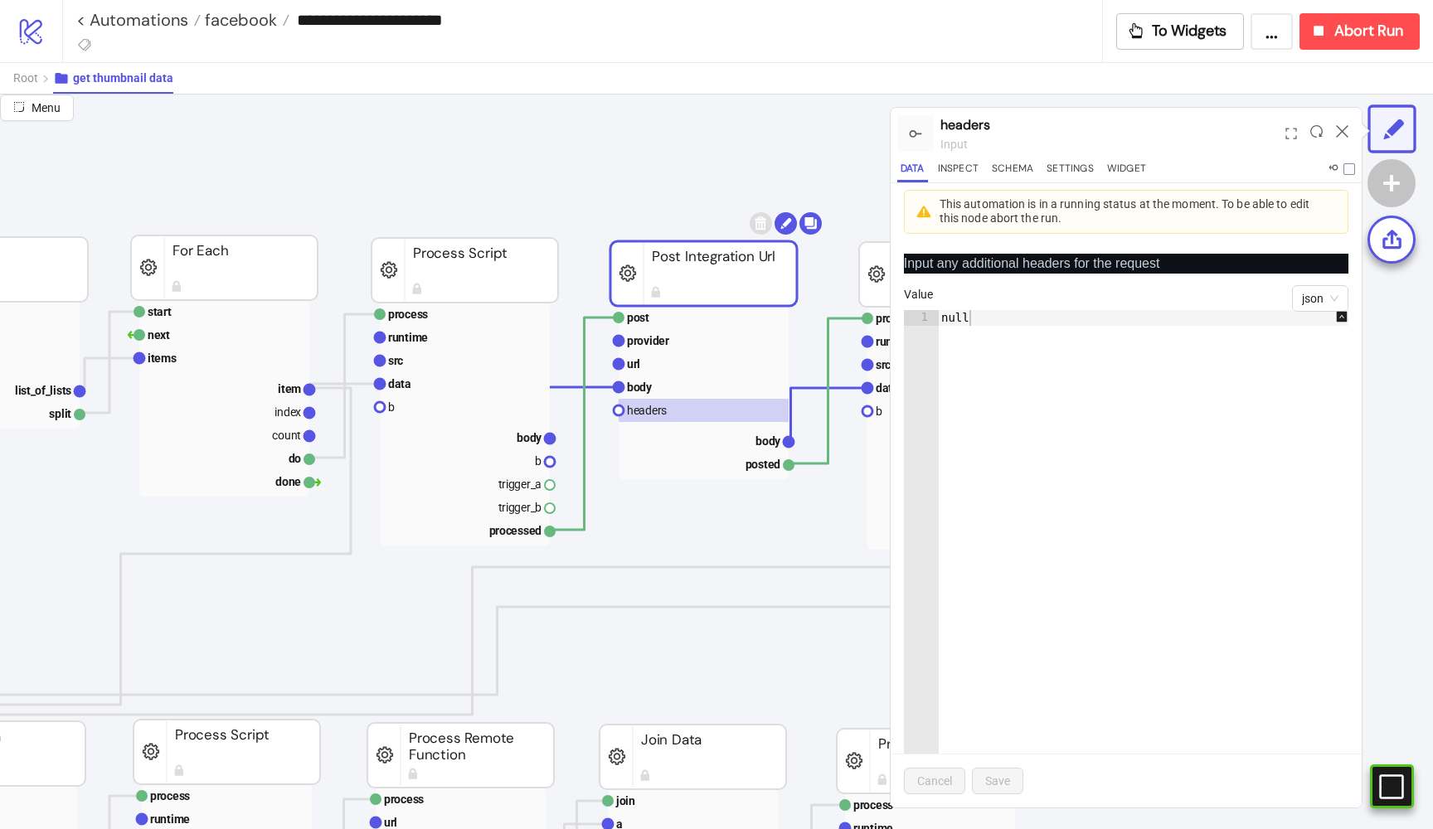
scroll to position [24, 478]
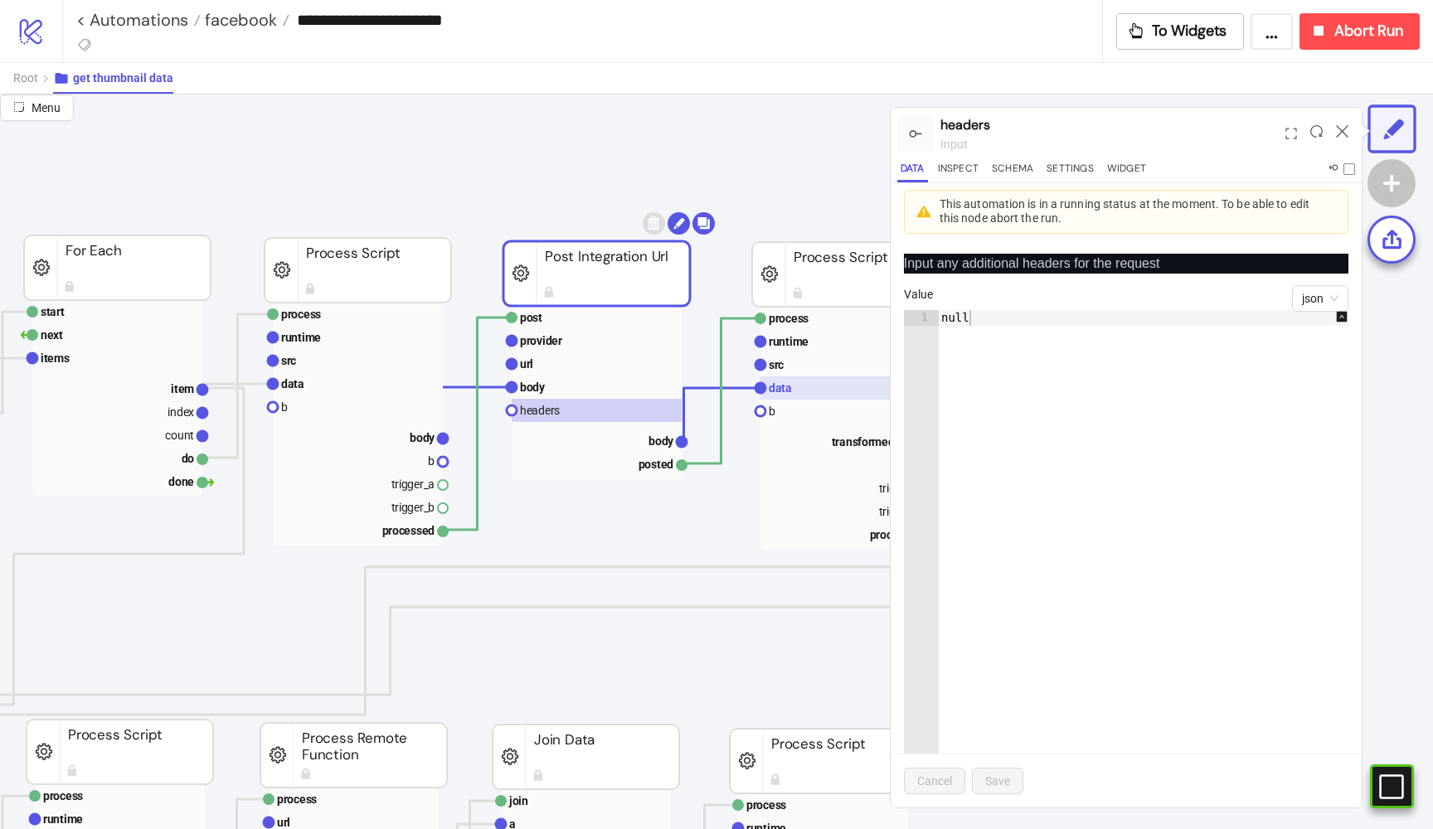
click at [778, 378] on rect at bounding box center [845, 387] width 170 height 23
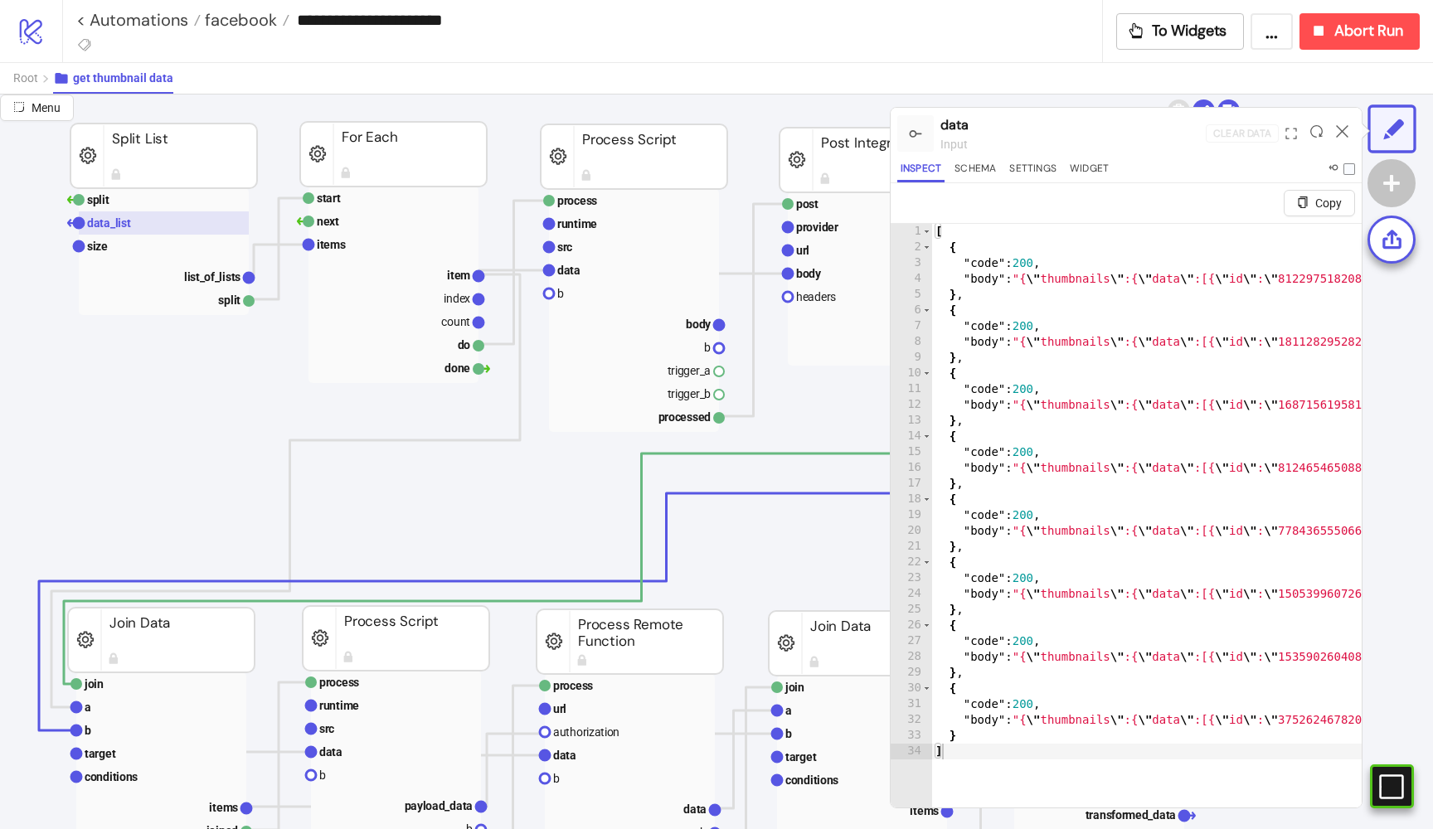
scroll to position [133, 201]
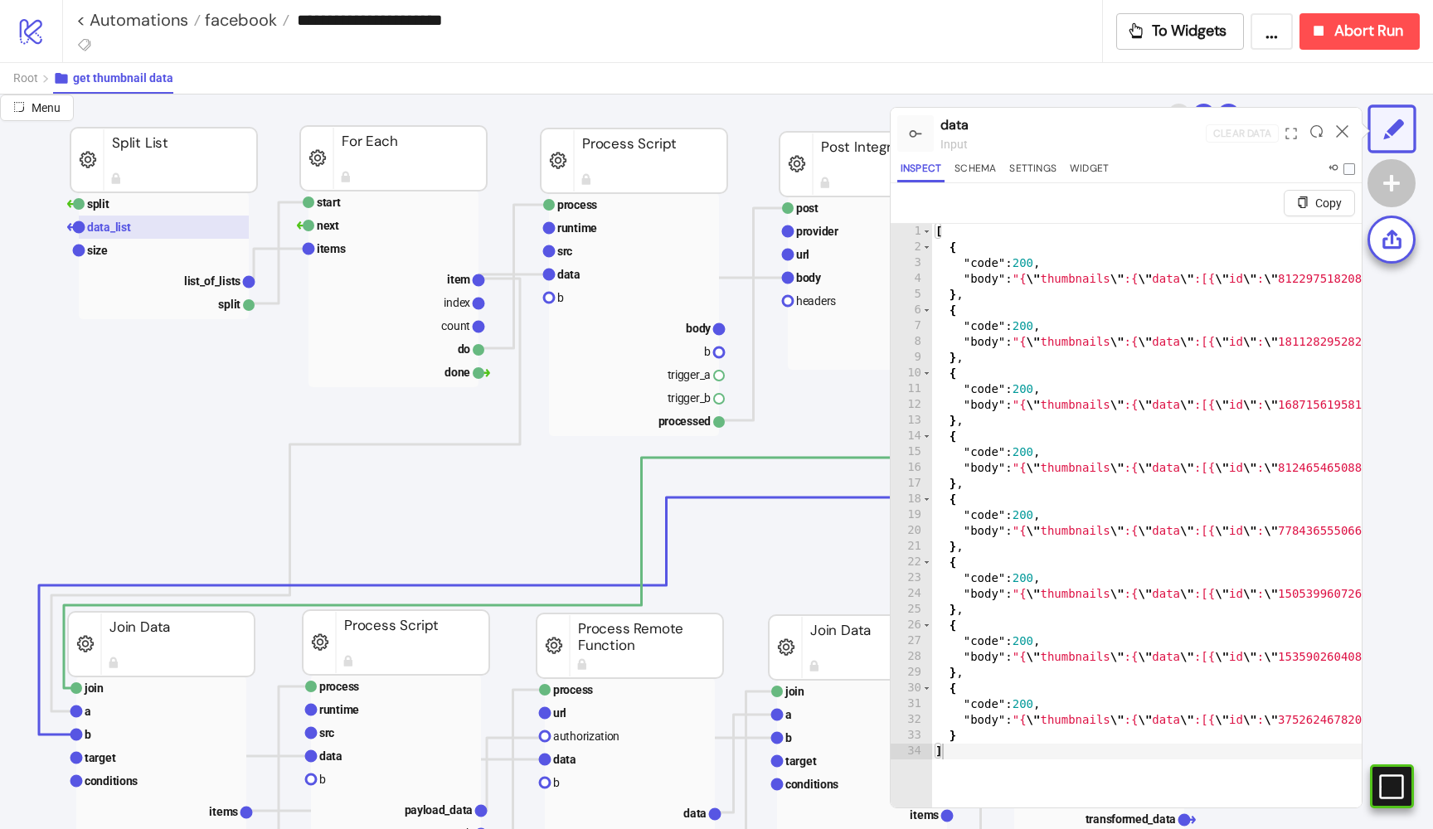
click at [201, 232] on rect at bounding box center [164, 227] width 170 height 23
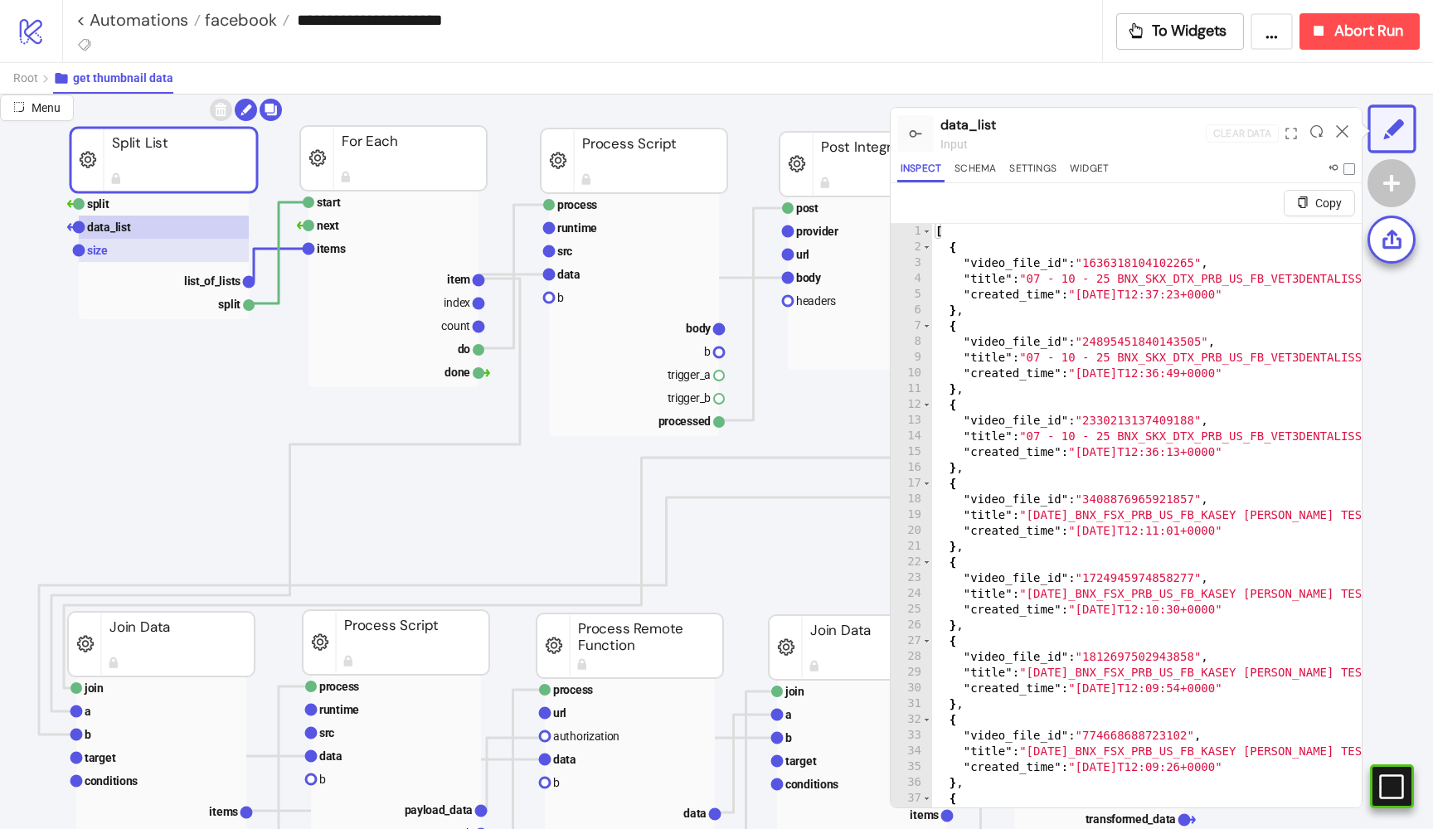
click at [188, 256] on rect at bounding box center [164, 250] width 170 height 23
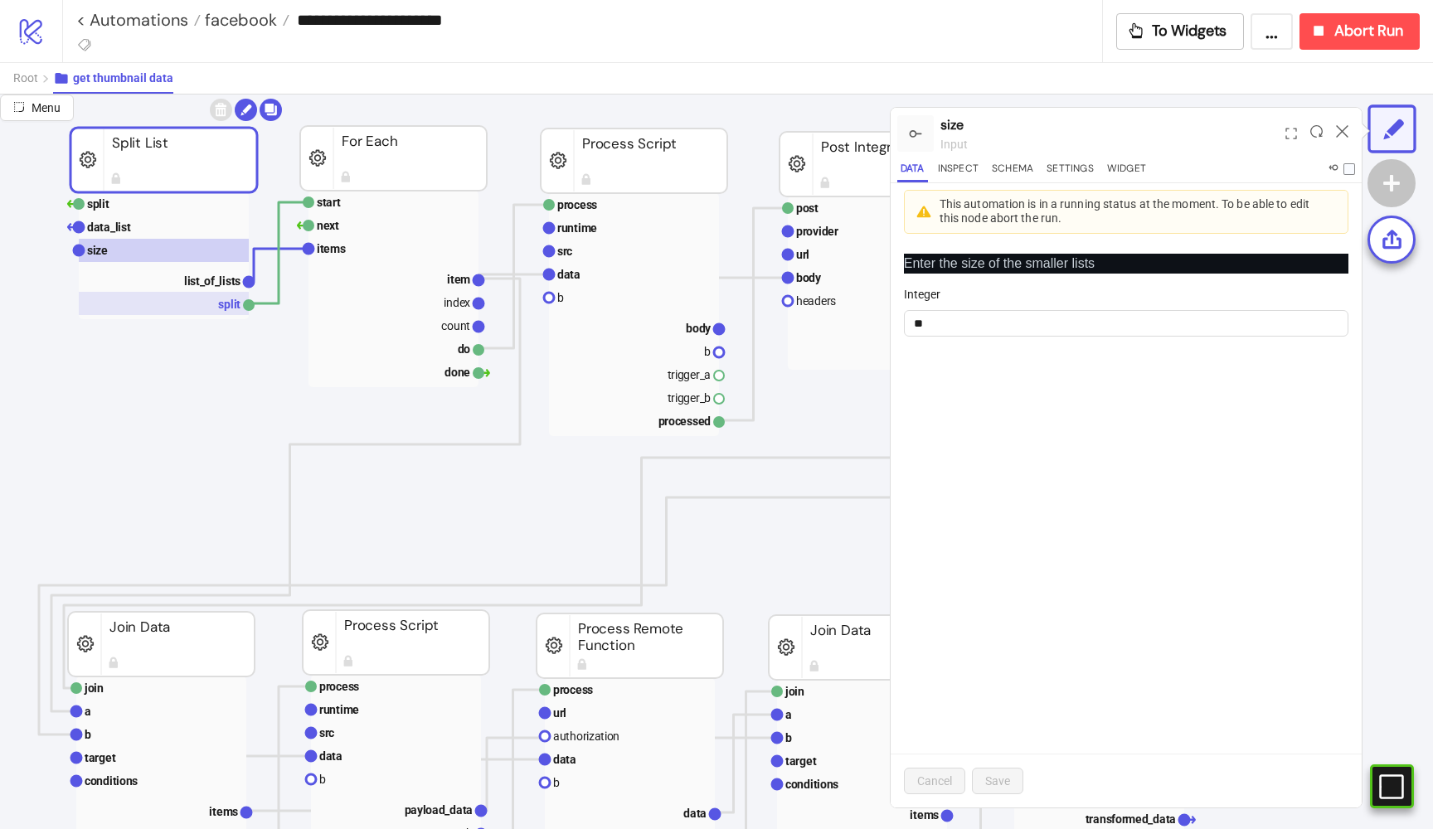
click at [187, 296] on rect at bounding box center [164, 303] width 170 height 23
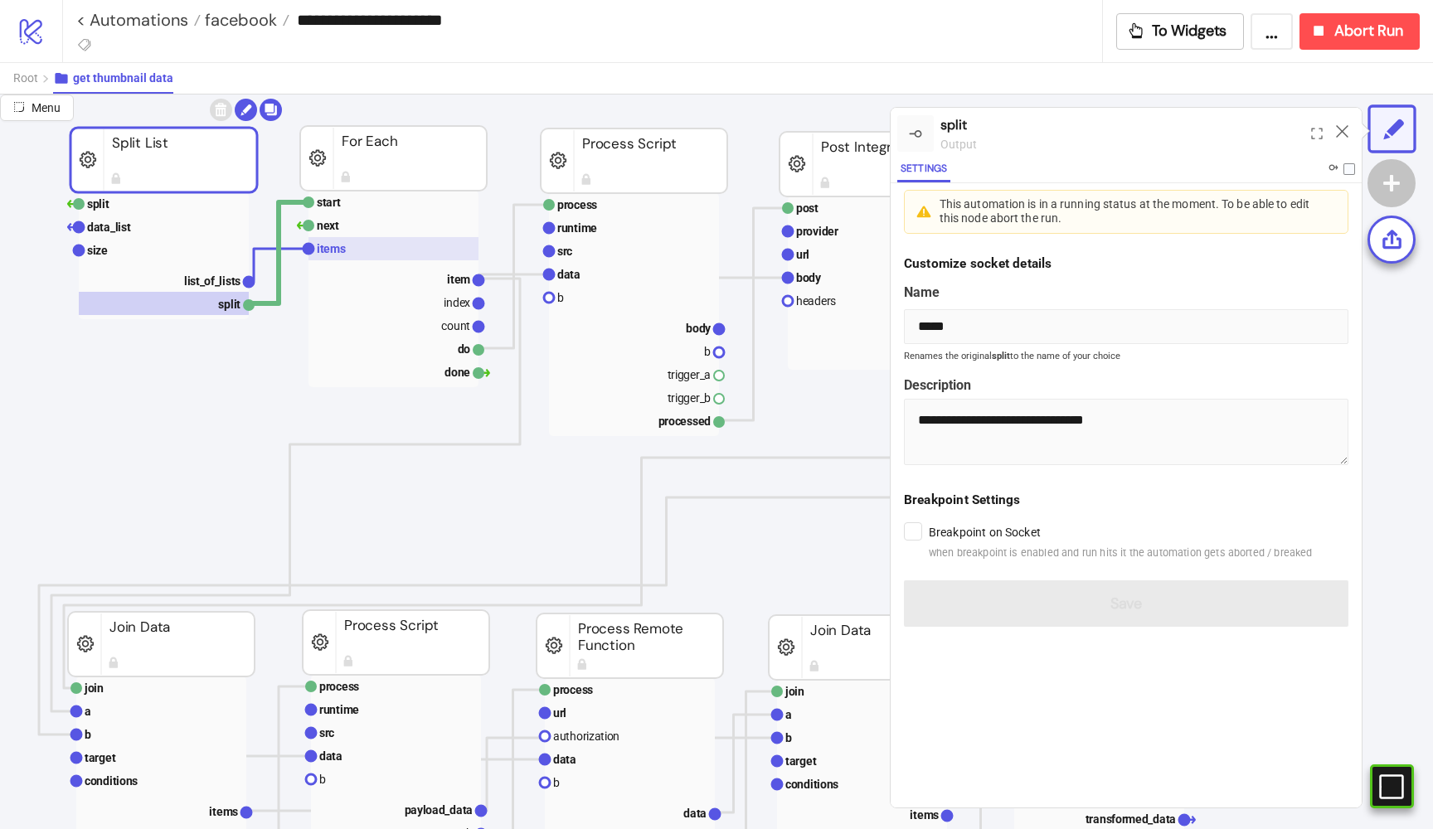
click at [358, 251] on rect at bounding box center [393, 248] width 170 height 23
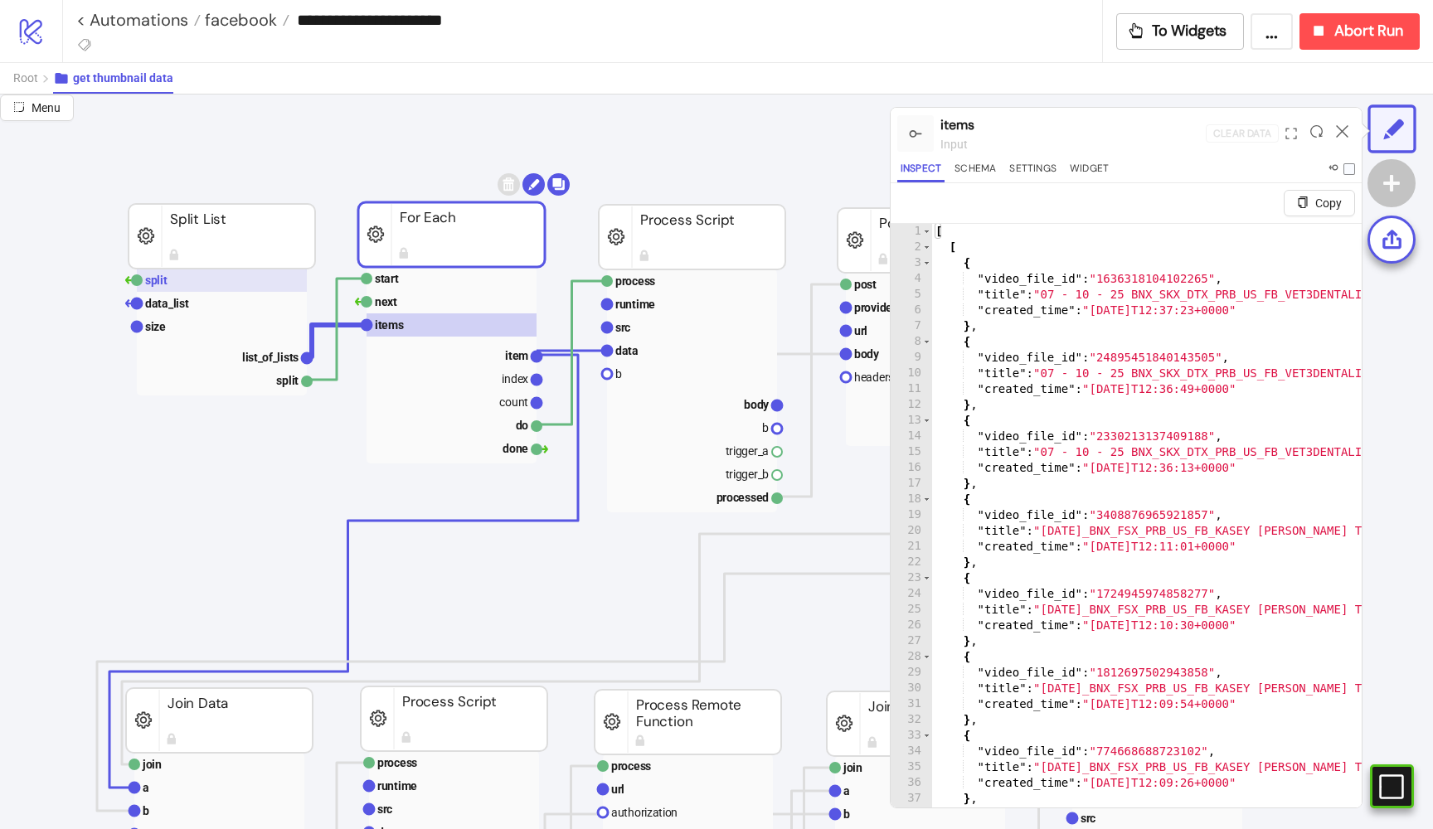
scroll to position [58, 143]
click at [197, 269] on rect at bounding box center [222, 279] width 170 height 23
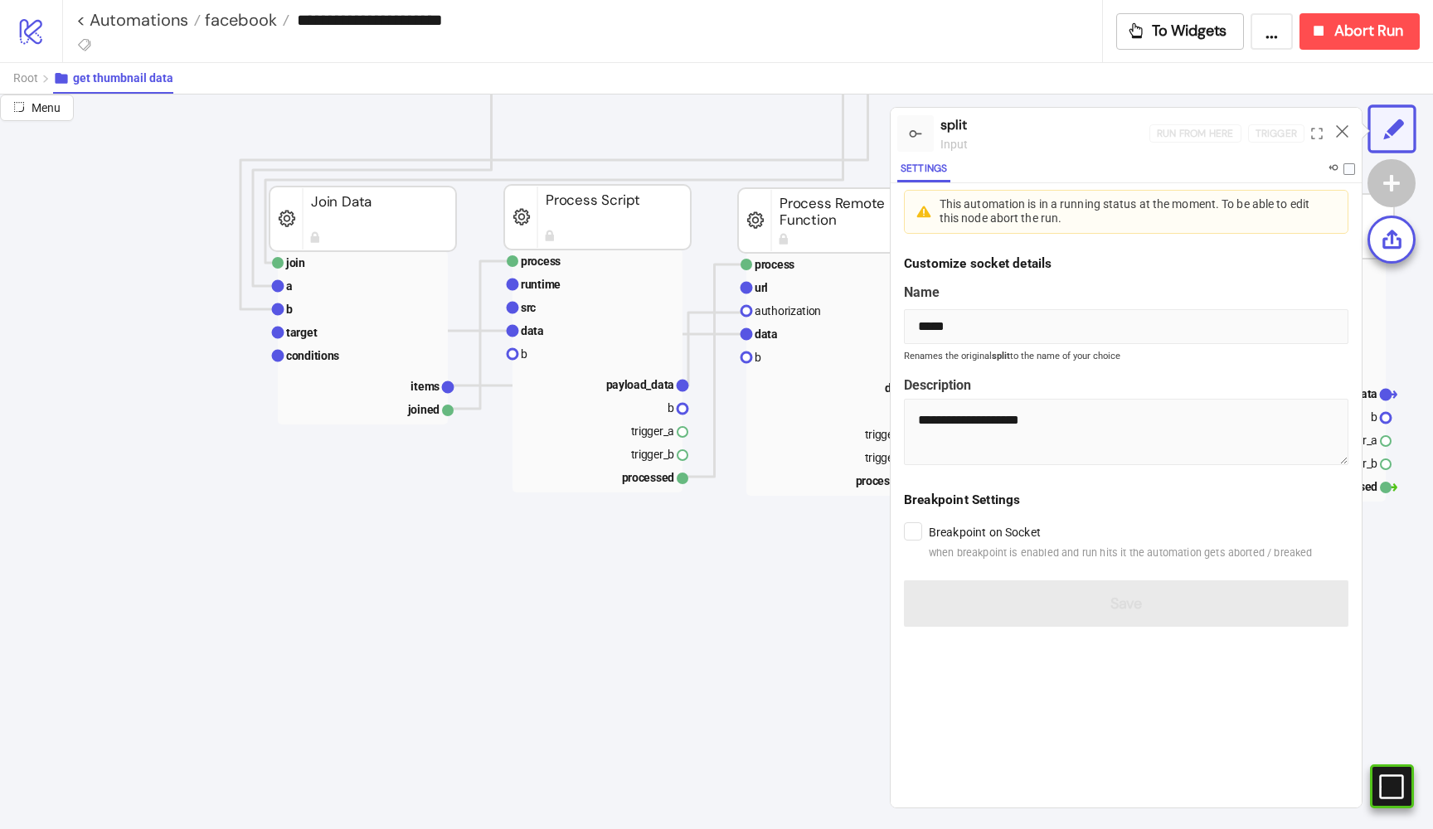
scroll to position [557, 0]
click at [357, 22] on input "**********" at bounding box center [695, 19] width 813 height 25
click at [28, 77] on span "Root" at bounding box center [25, 77] width 25 height 13
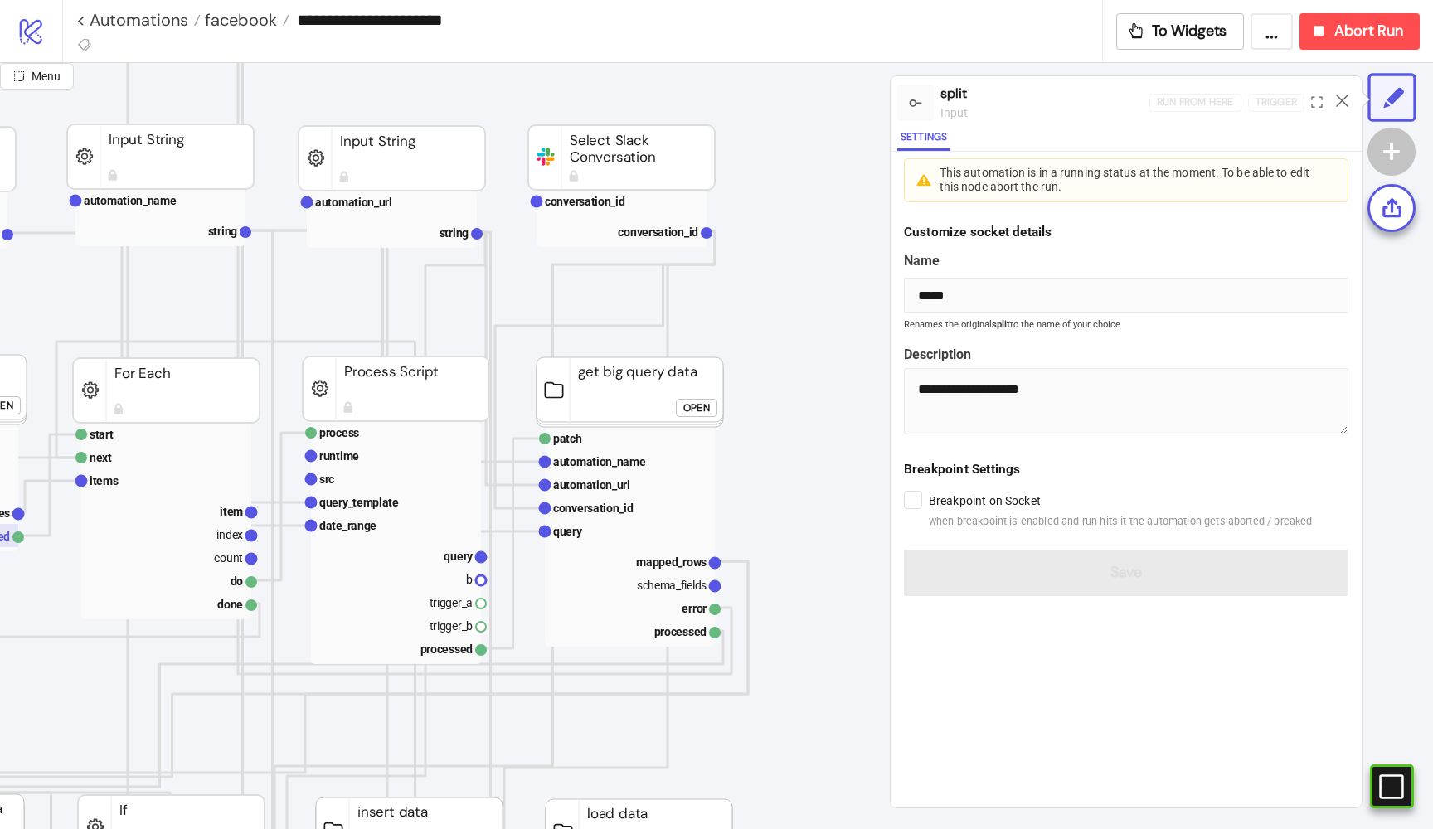
scroll to position [169, 615]
click at [405, 475] on rect at bounding box center [393, 477] width 170 height 23
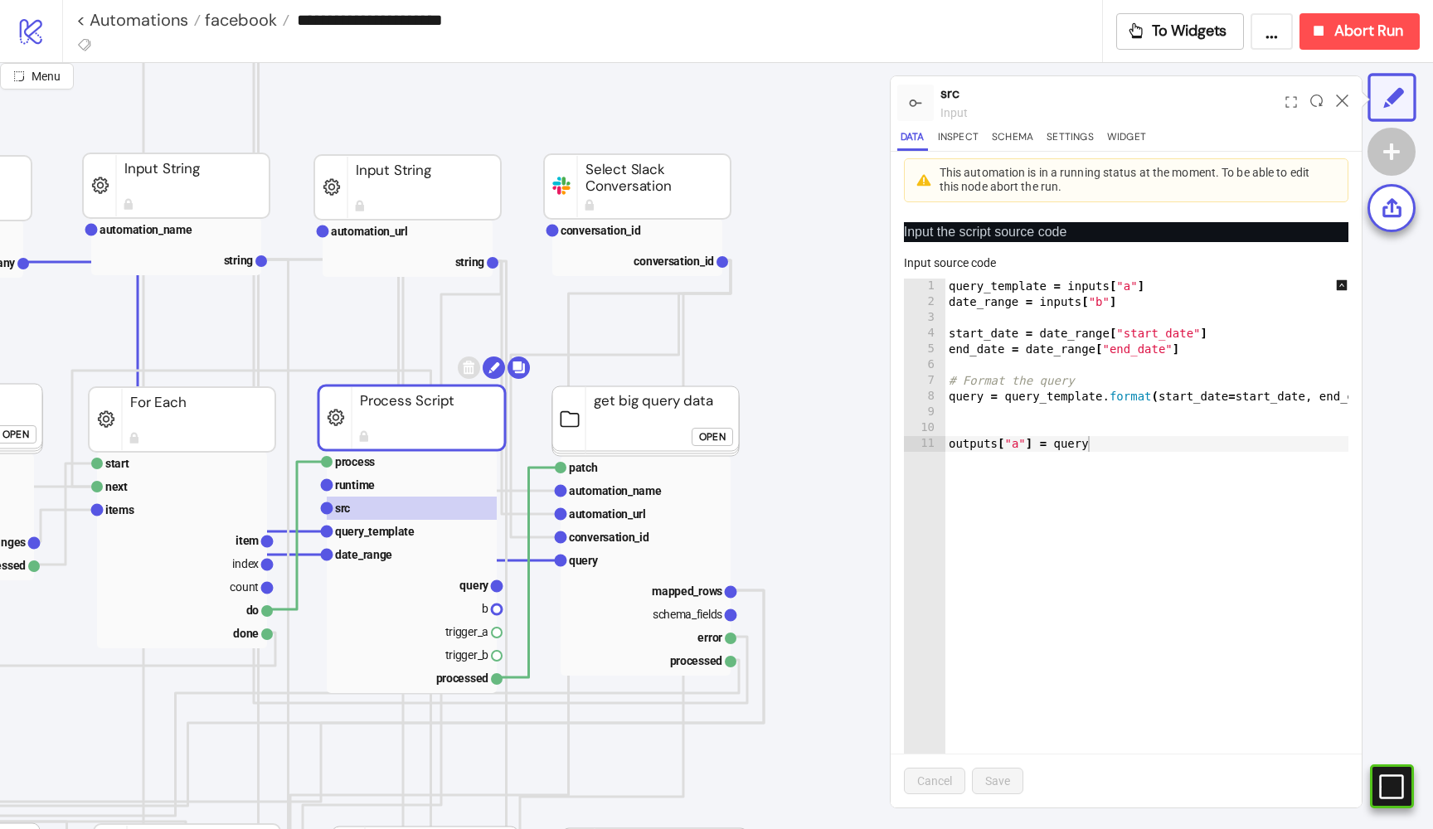
scroll to position [138, 614]
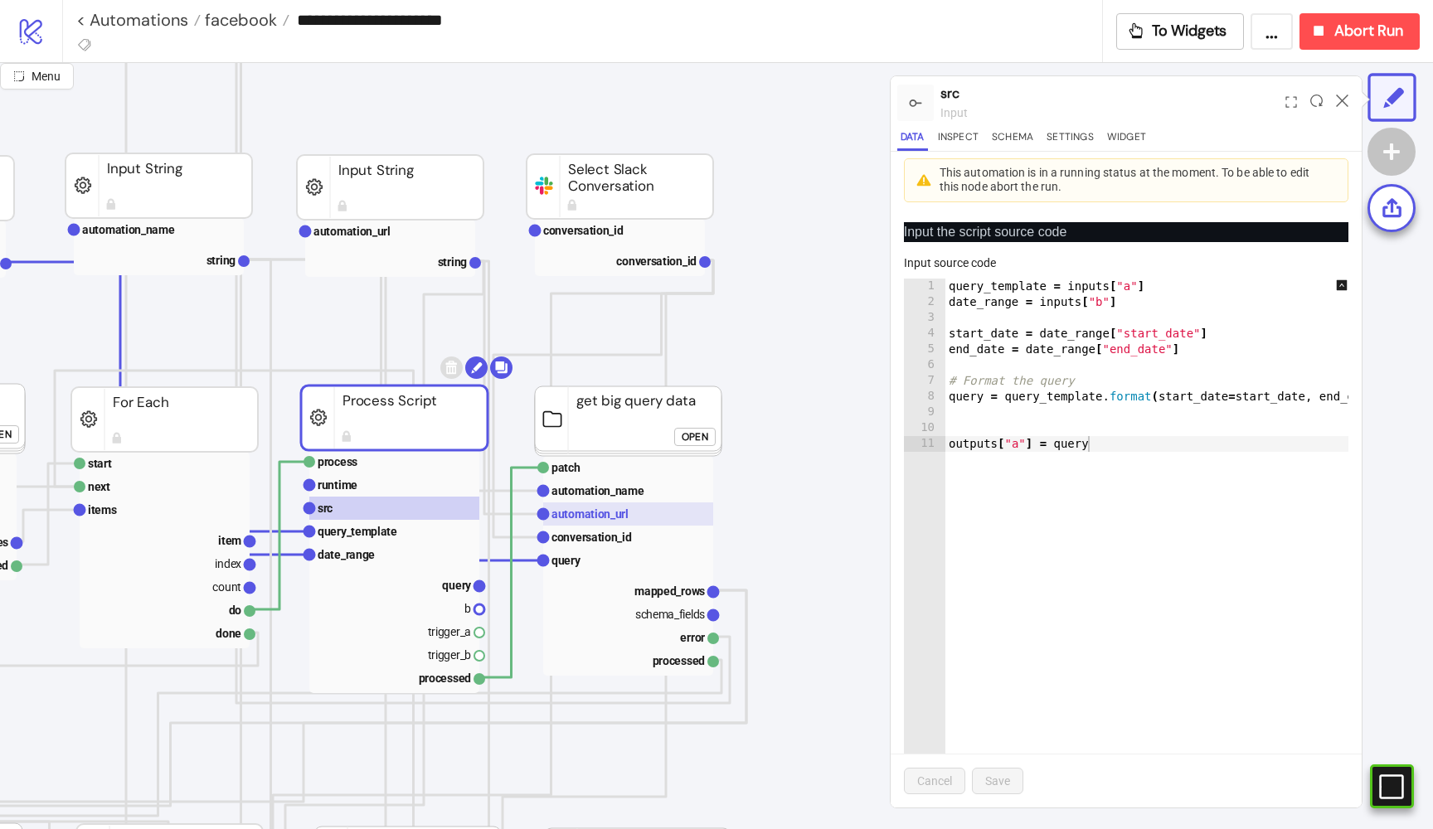
click at [609, 513] on text "automation_url" at bounding box center [589, 513] width 77 height 13
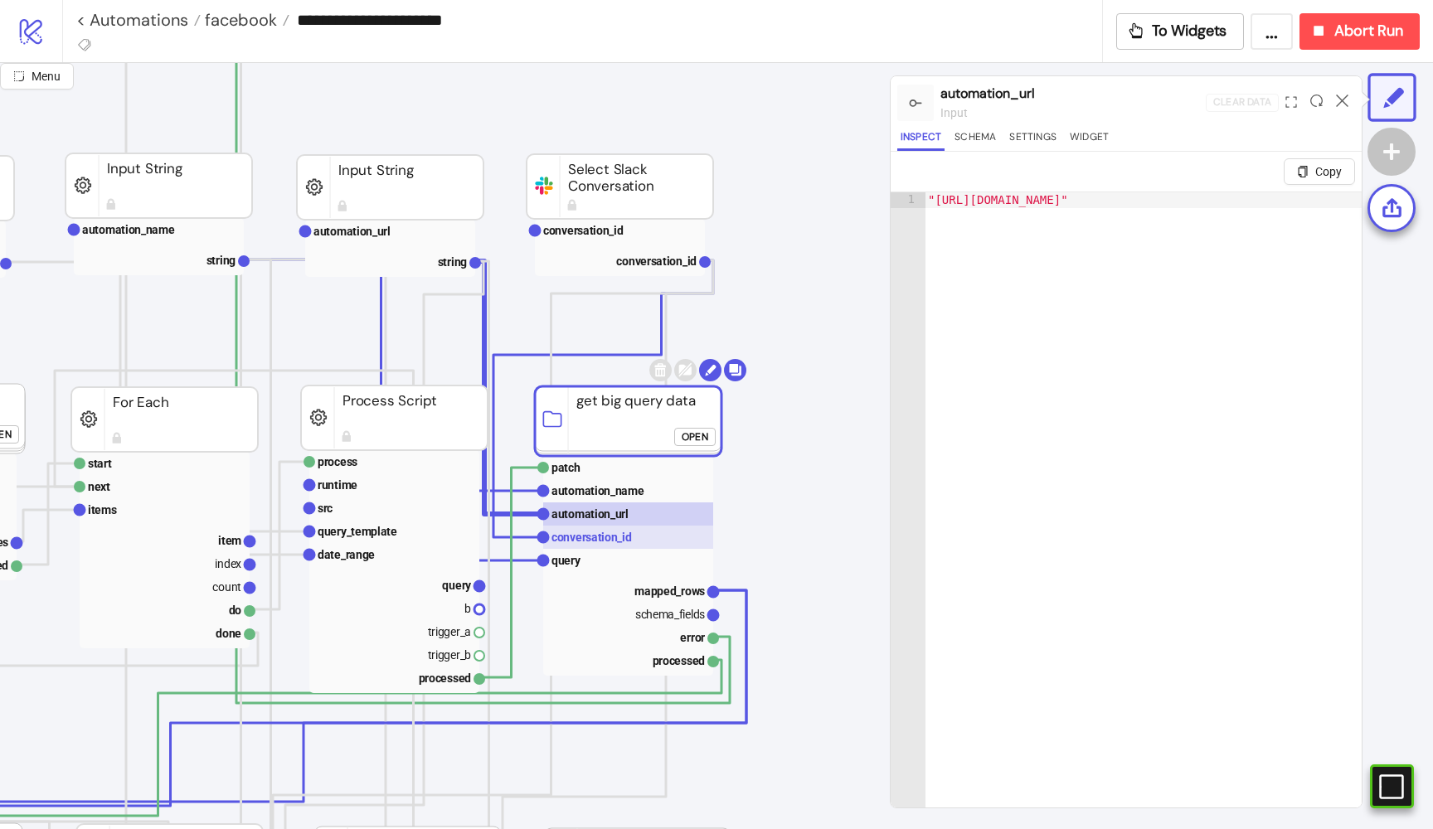
click at [609, 536] on text "conversation_id" at bounding box center [591, 537] width 80 height 13
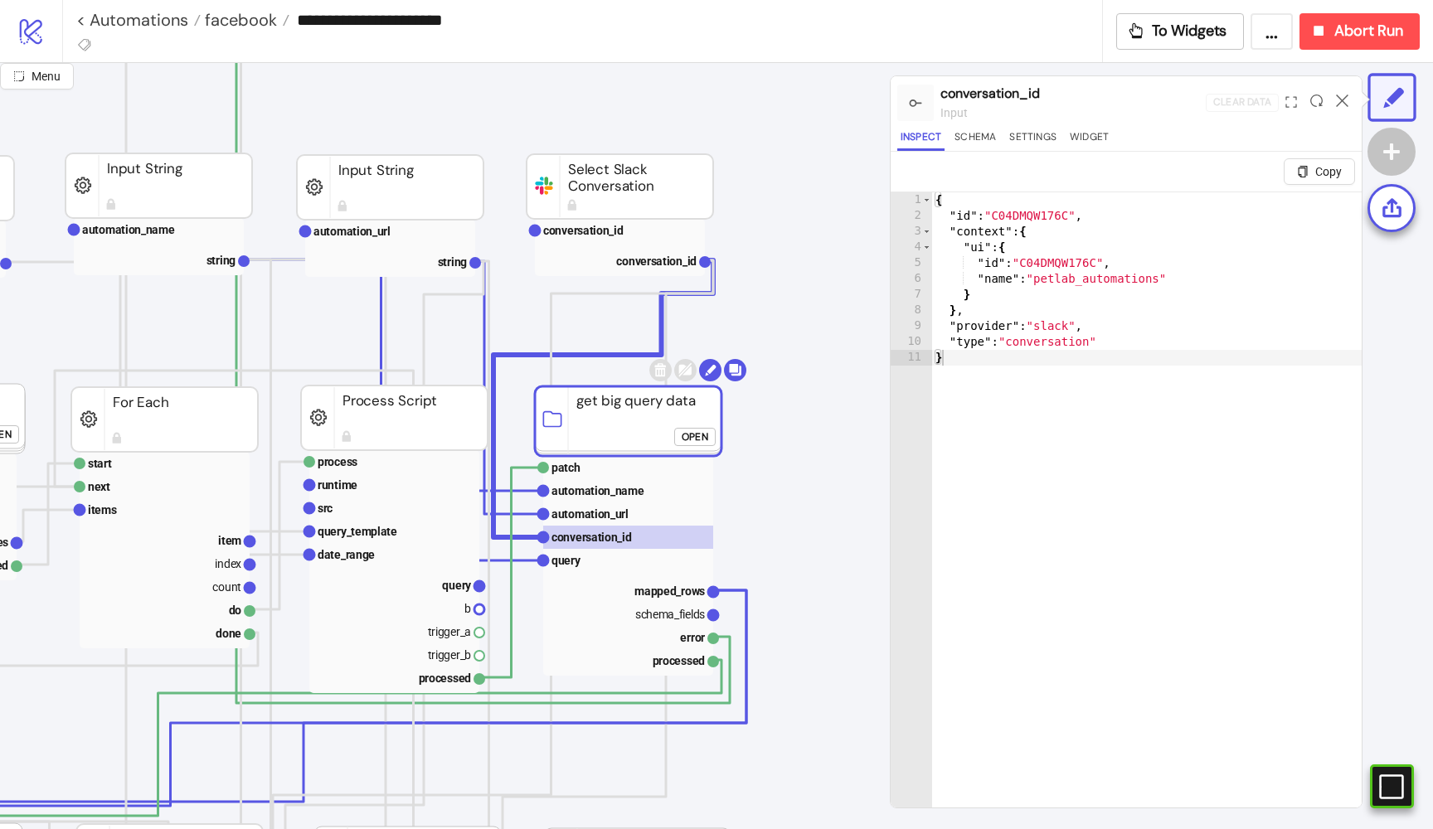
click div "Open"
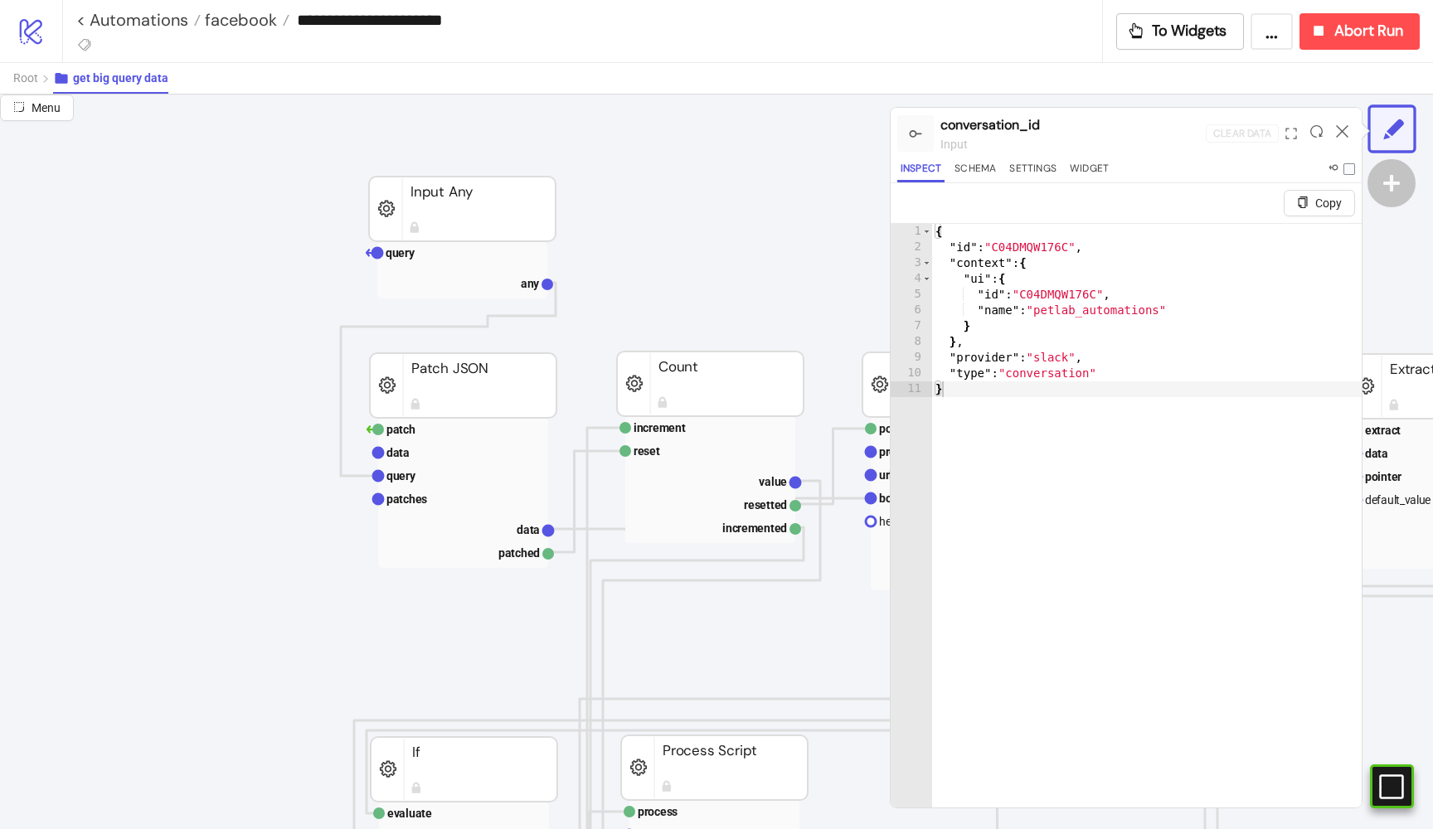
scroll to position [198, 52]
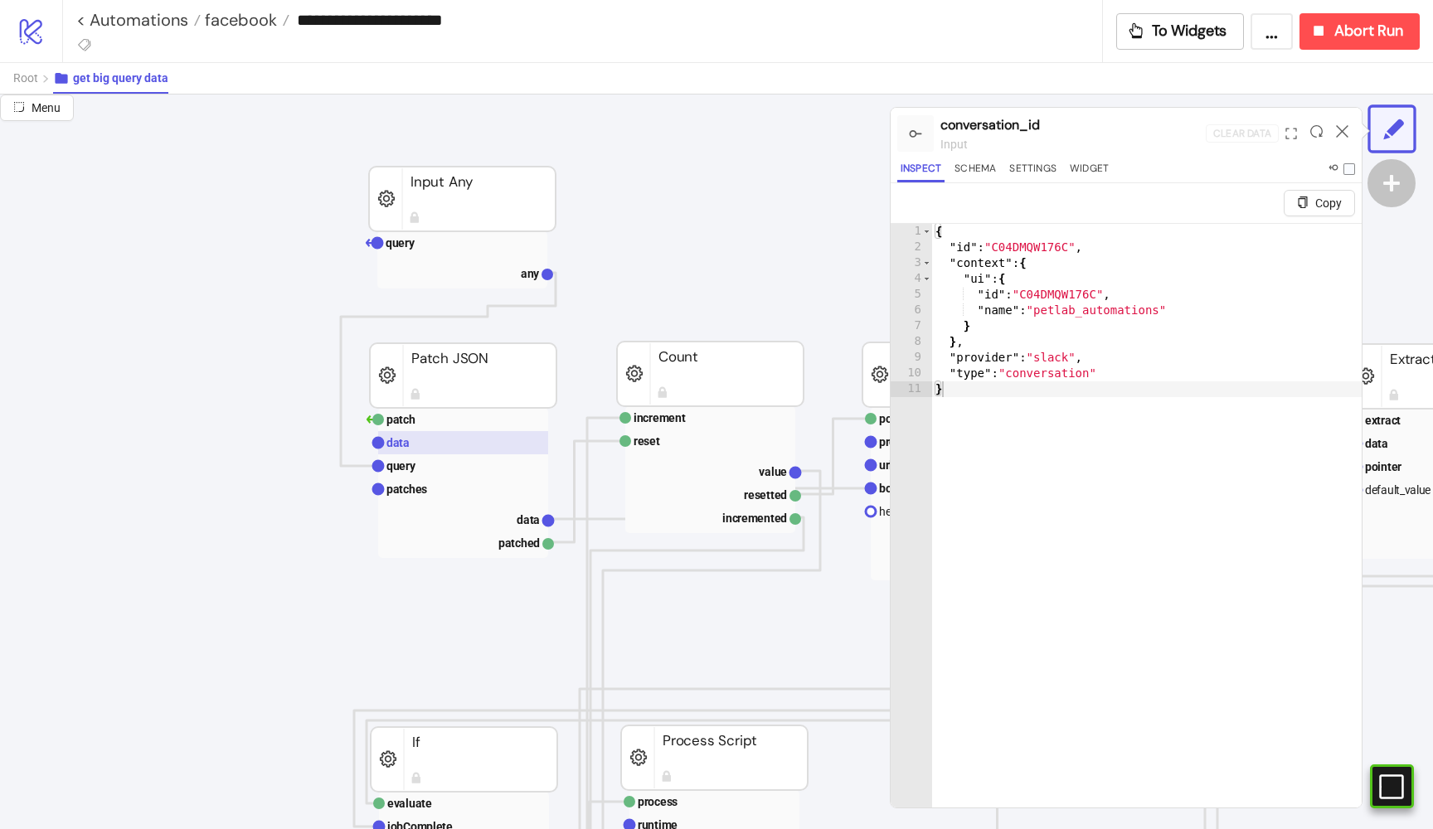
click at [414, 443] on rect at bounding box center [463, 442] width 170 height 23
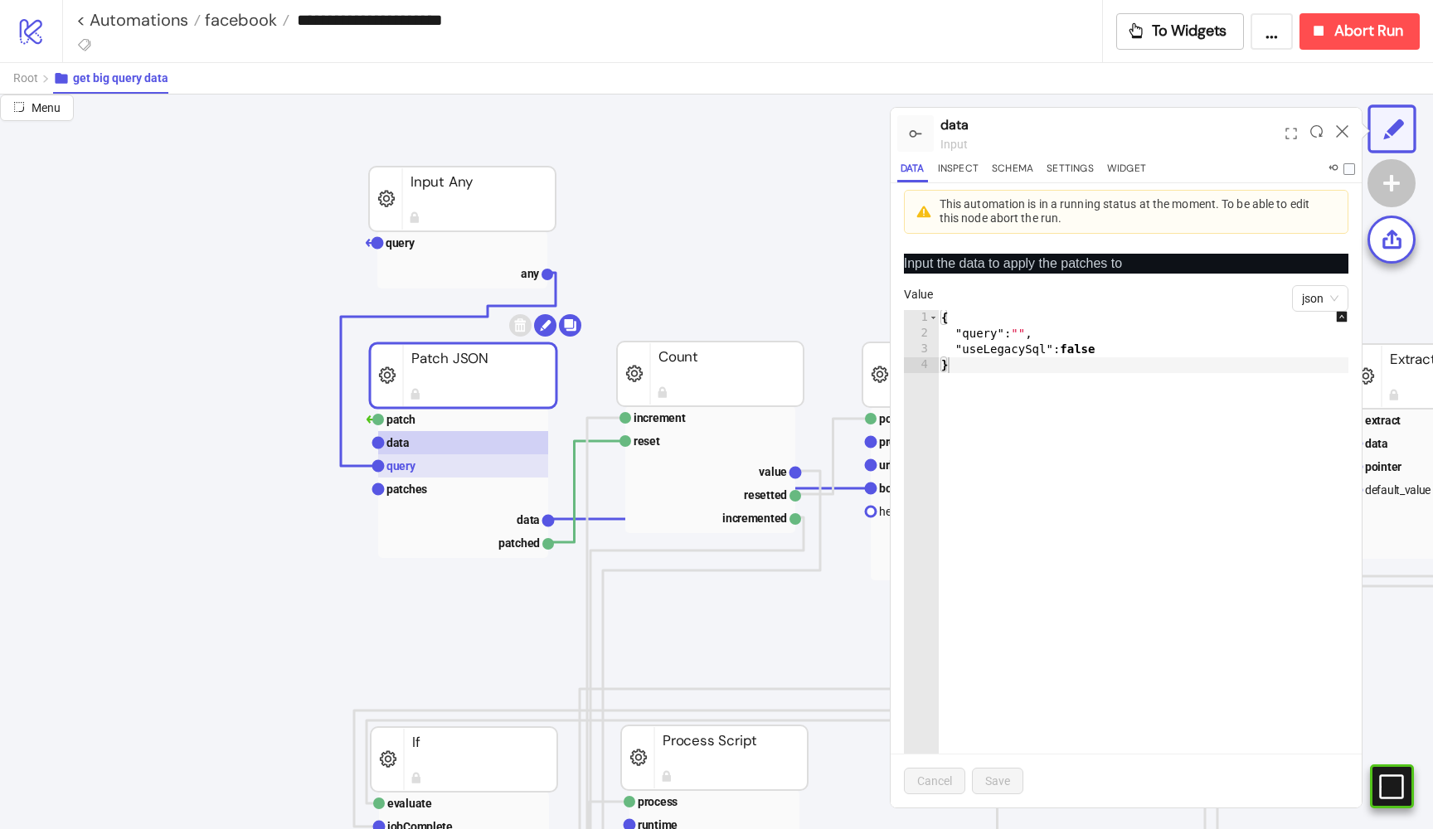
click at [425, 459] on rect at bounding box center [463, 465] width 170 height 23
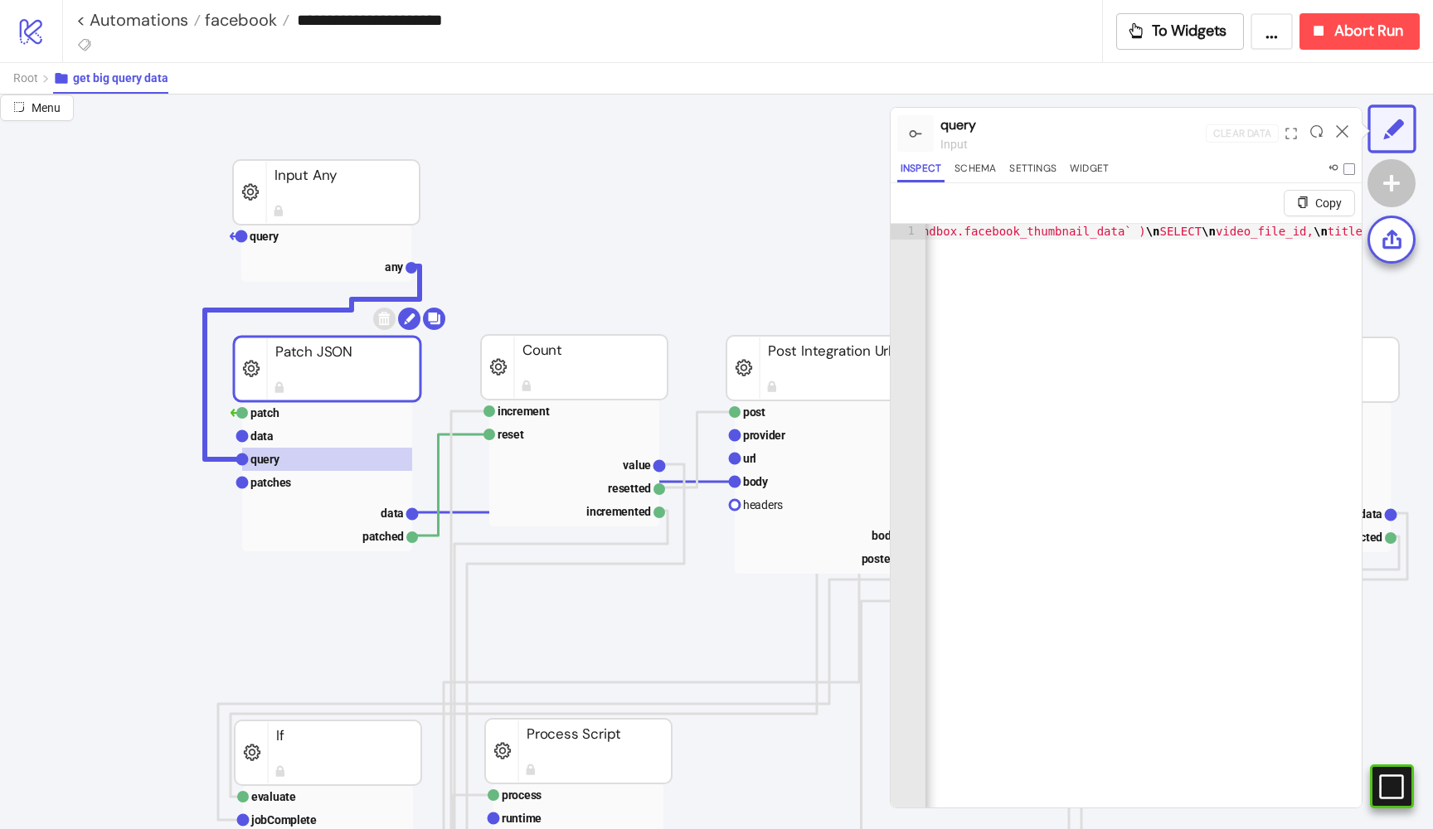
scroll to position [0, 688]
